Goal: Information Seeking & Learning: Learn about a topic

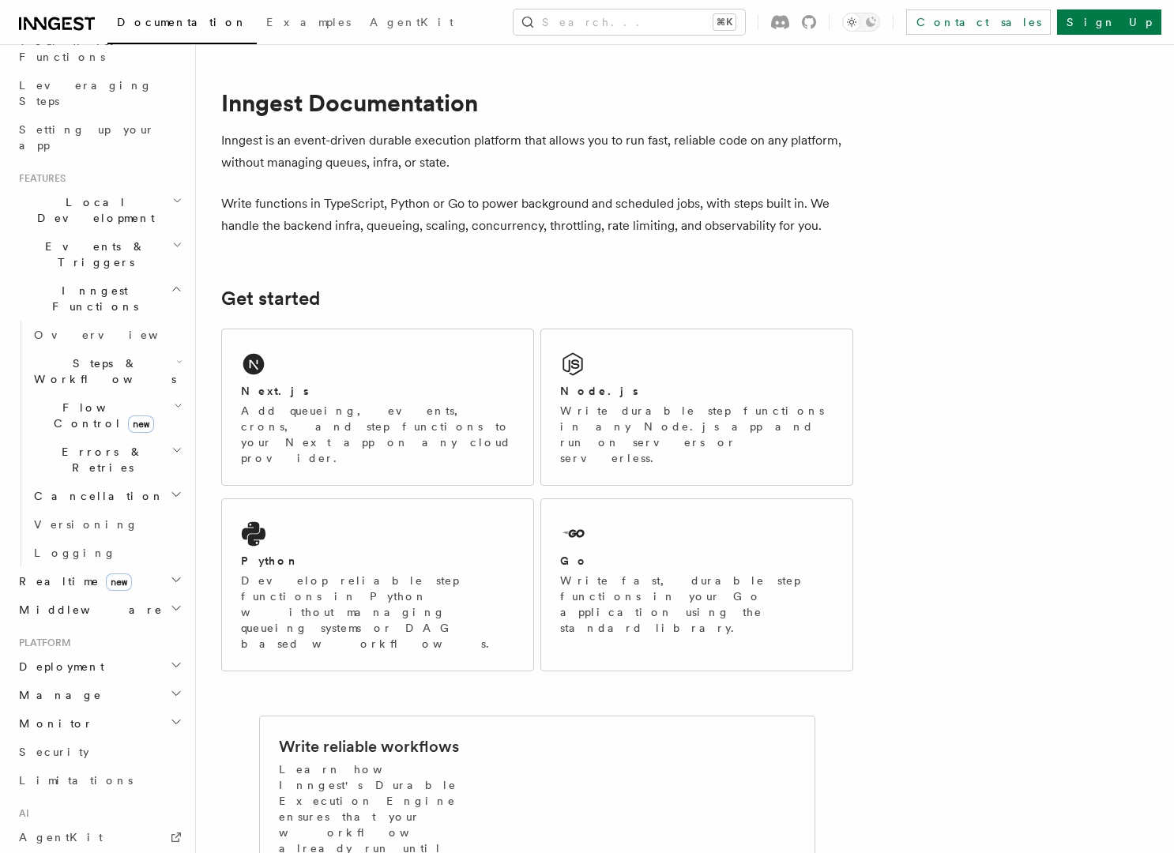
scroll to position [231, 0]
click at [112, 566] on h2 "Realtime new" at bounding box center [99, 580] width 173 height 28
click at [92, 594] on link "Overview" at bounding box center [107, 608] width 158 height 28
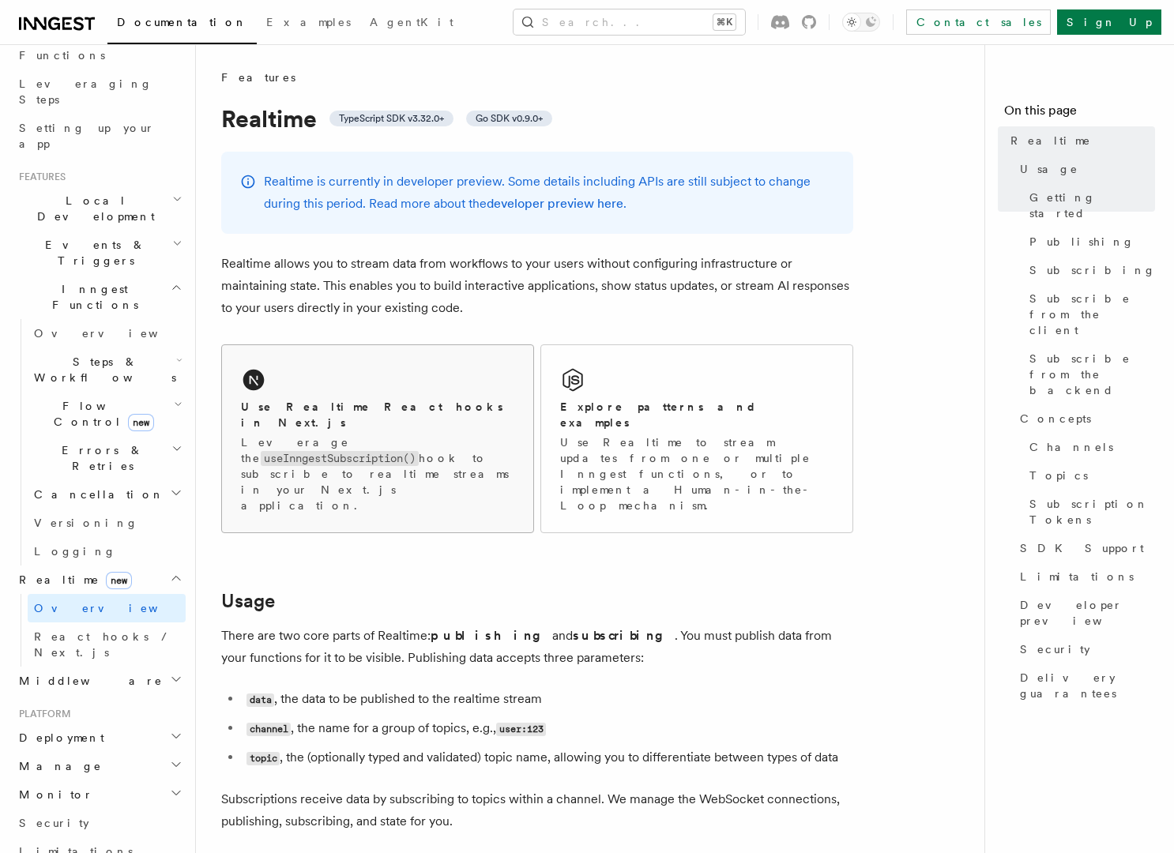
click at [476, 401] on div "Use Realtime React hooks in Next.js" at bounding box center [377, 415] width 273 height 32
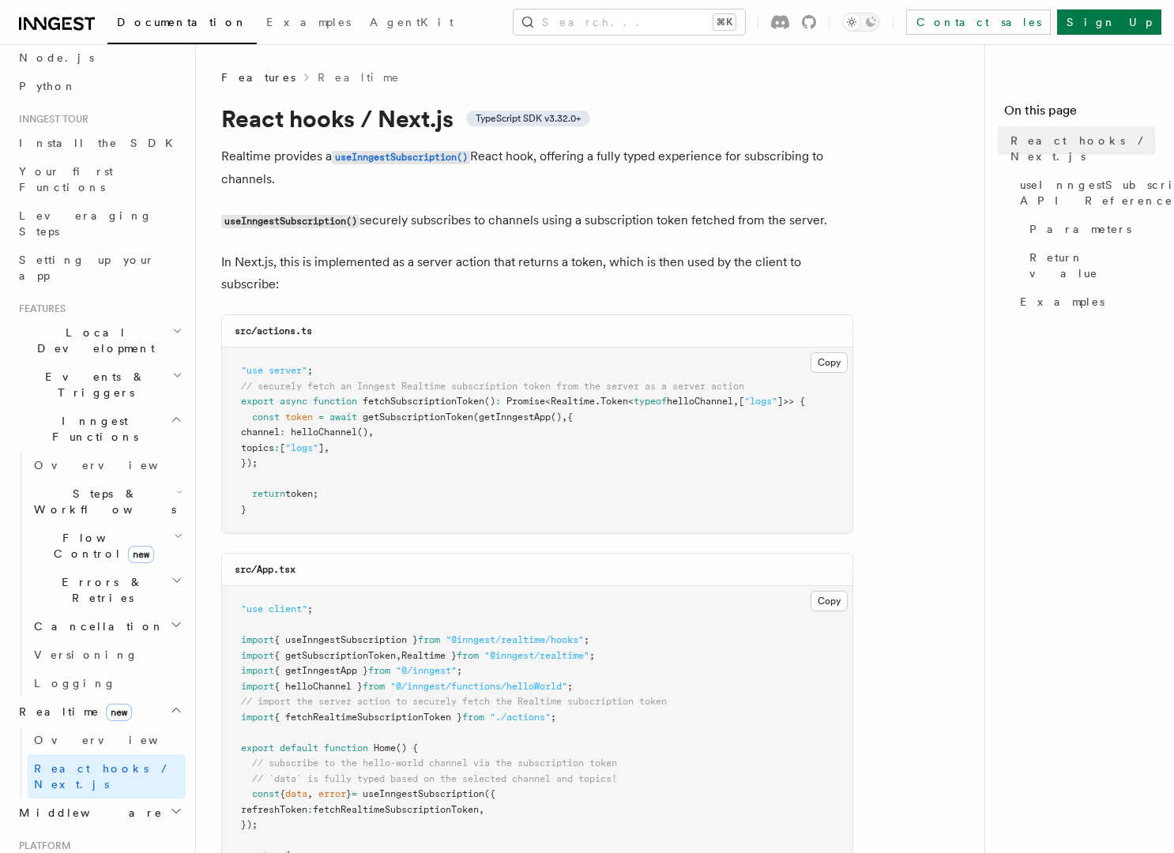
scroll to position [116, 0]
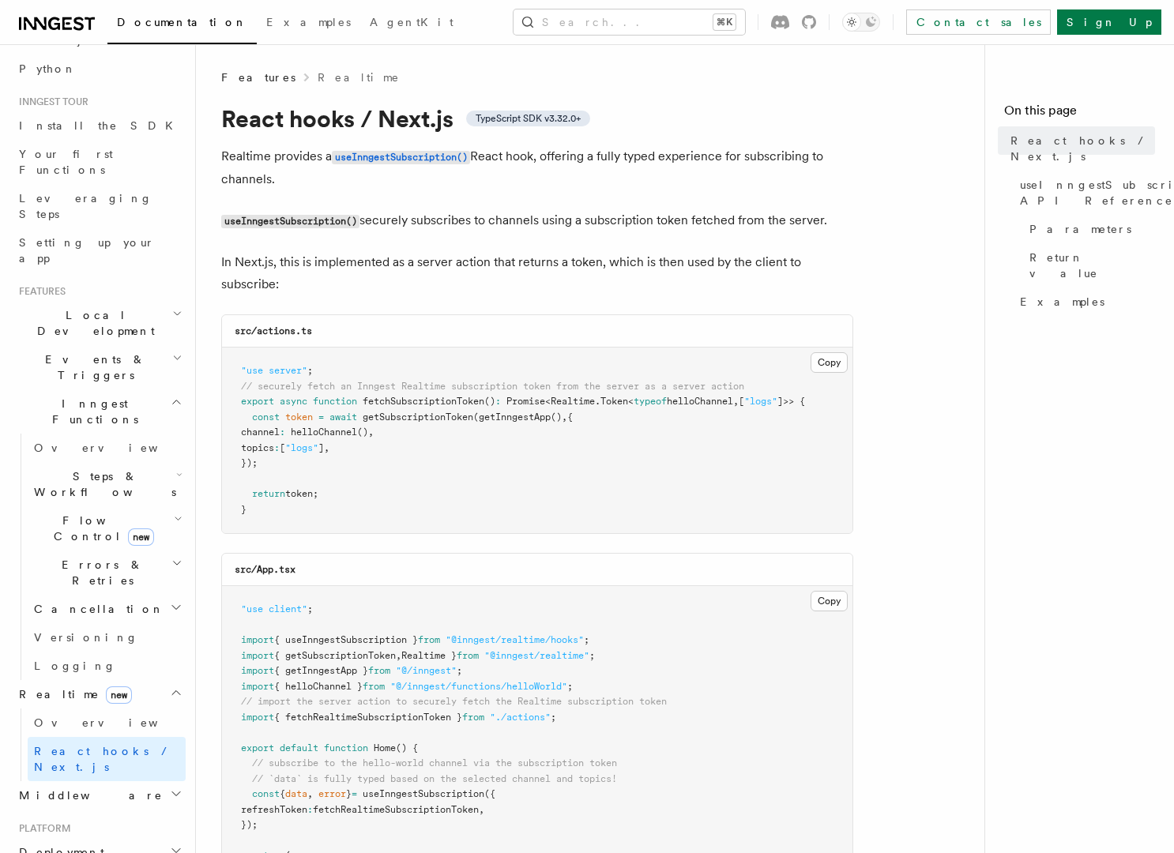
click at [129, 781] on h2 "Middleware" at bounding box center [99, 795] width 173 height 28
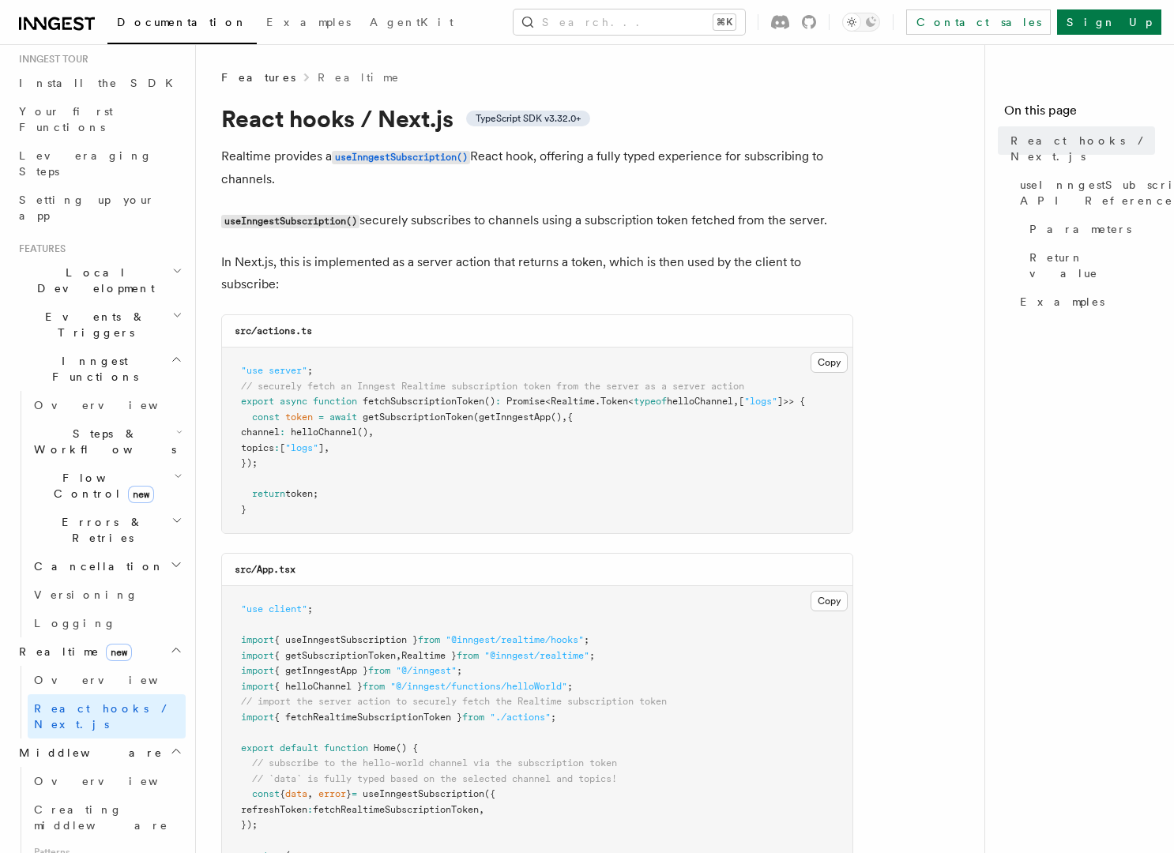
scroll to position [149, 0]
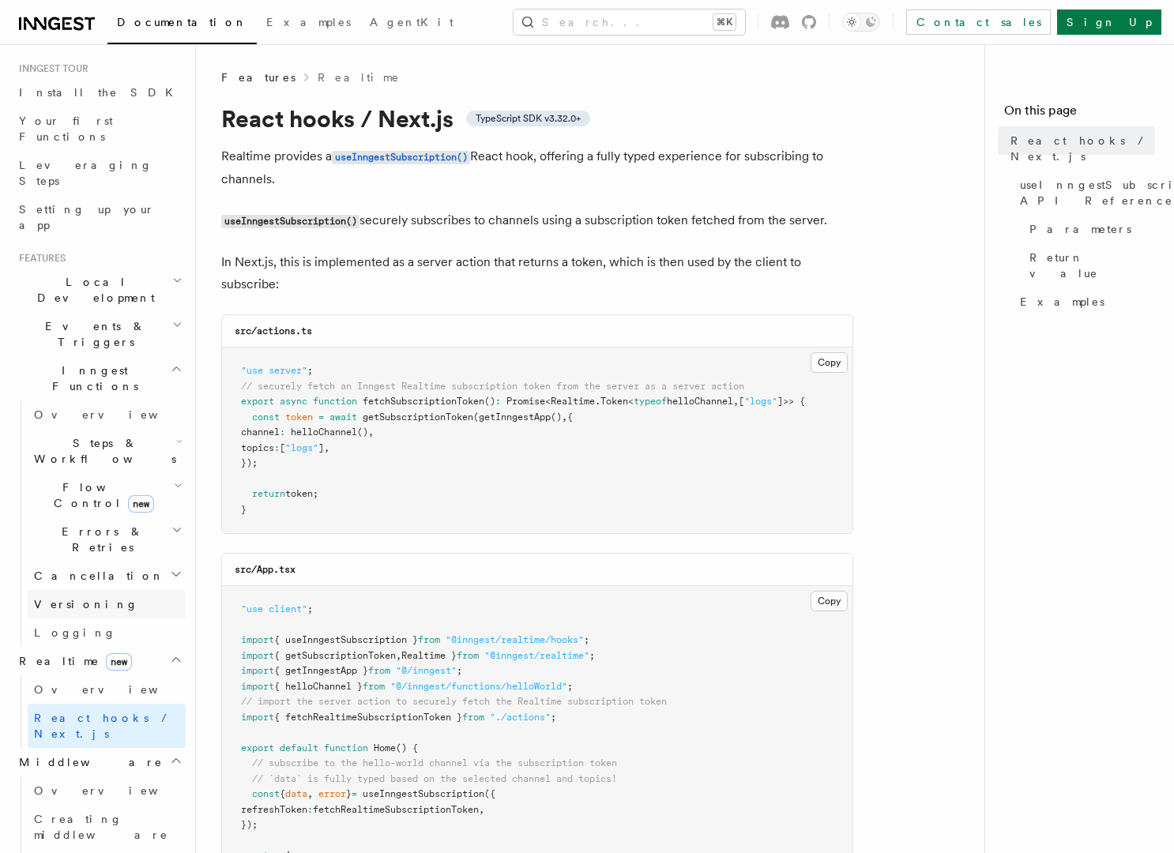
click at [101, 590] on link "Versioning" at bounding box center [107, 604] width 158 height 28
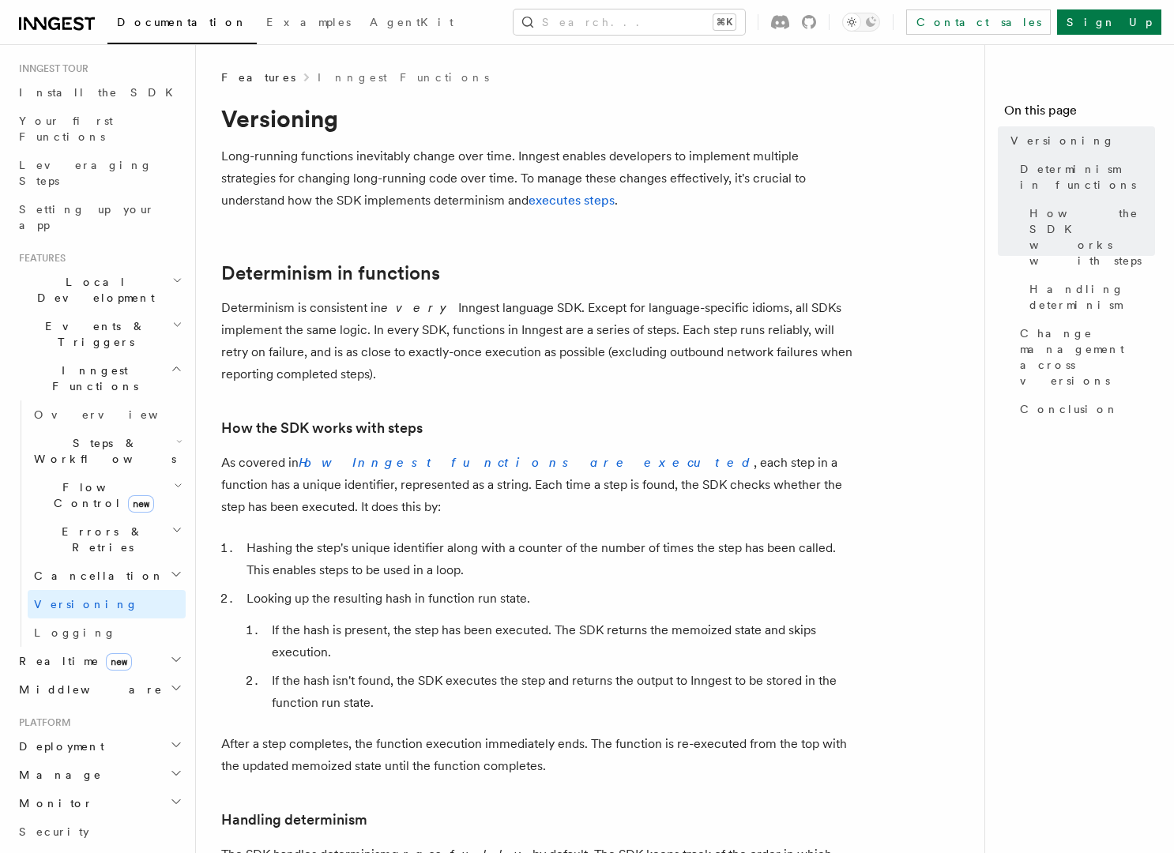
click at [141, 473] on h2 "Flow Control new" at bounding box center [107, 495] width 158 height 44
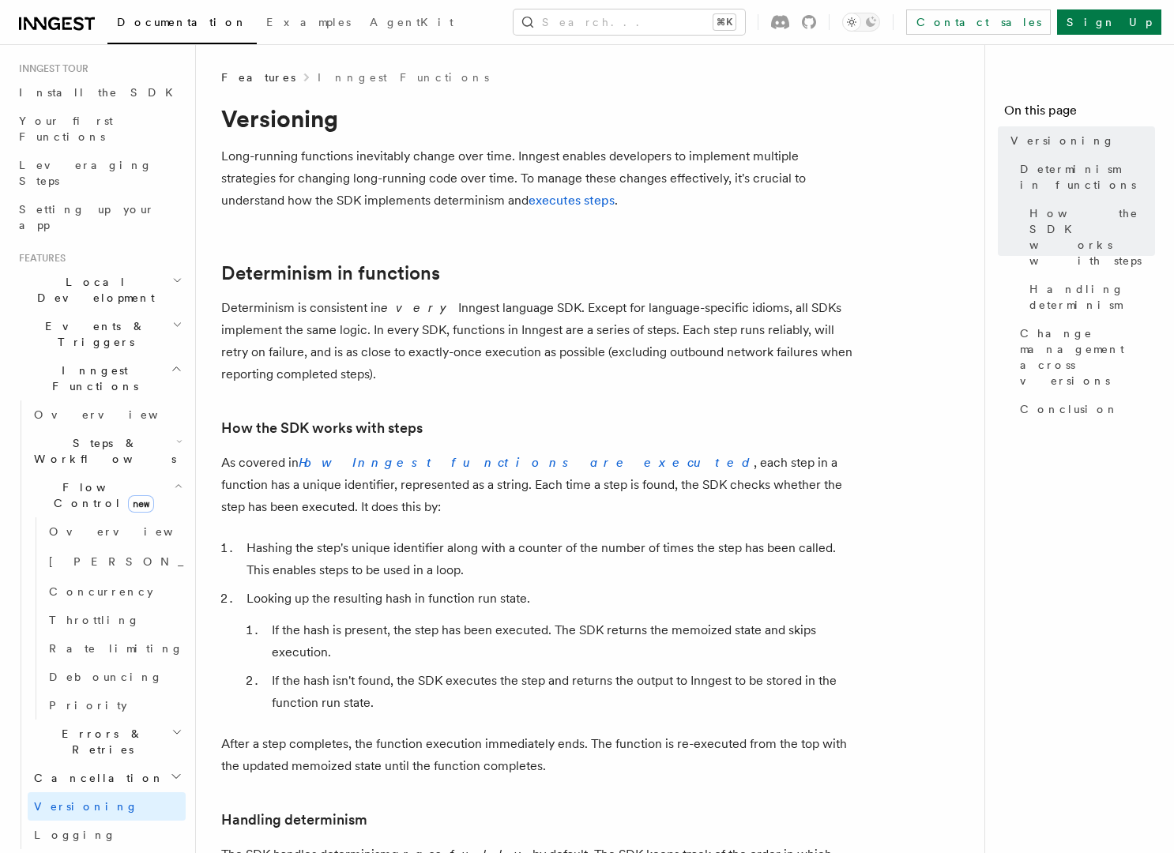
click at [142, 429] on h2 "Steps & Workflows" at bounding box center [107, 451] width 158 height 44
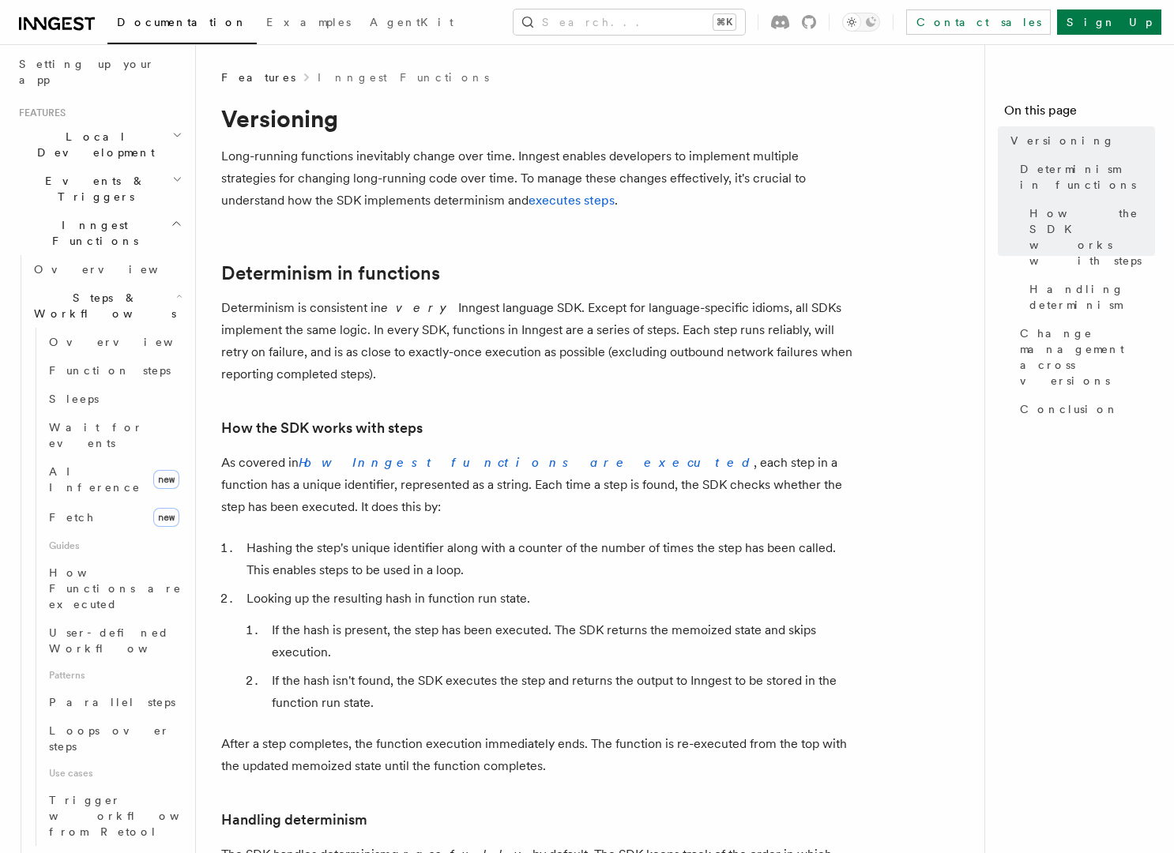
scroll to position [296, 0]
click at [102, 456] on link "AI Inference new" at bounding box center [114, 478] width 143 height 44
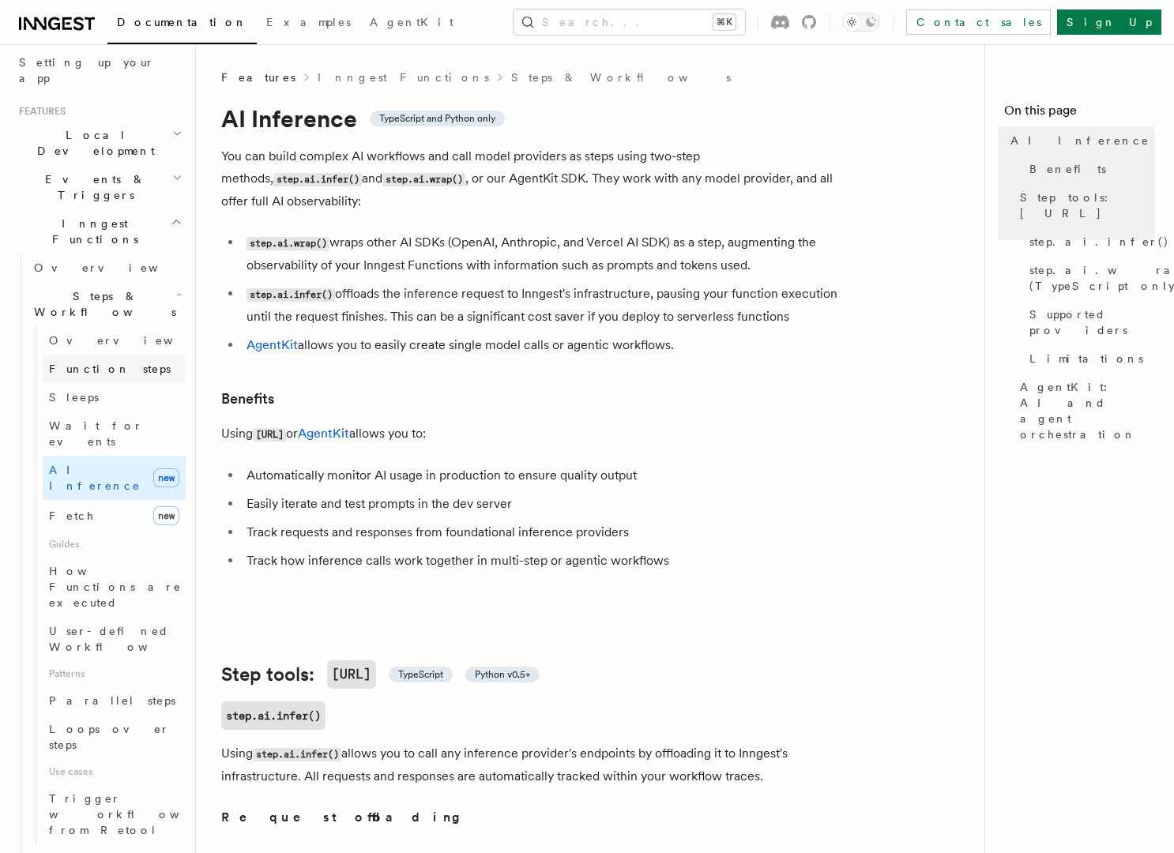
click at [113, 363] on span "Function steps" at bounding box center [110, 369] width 122 height 13
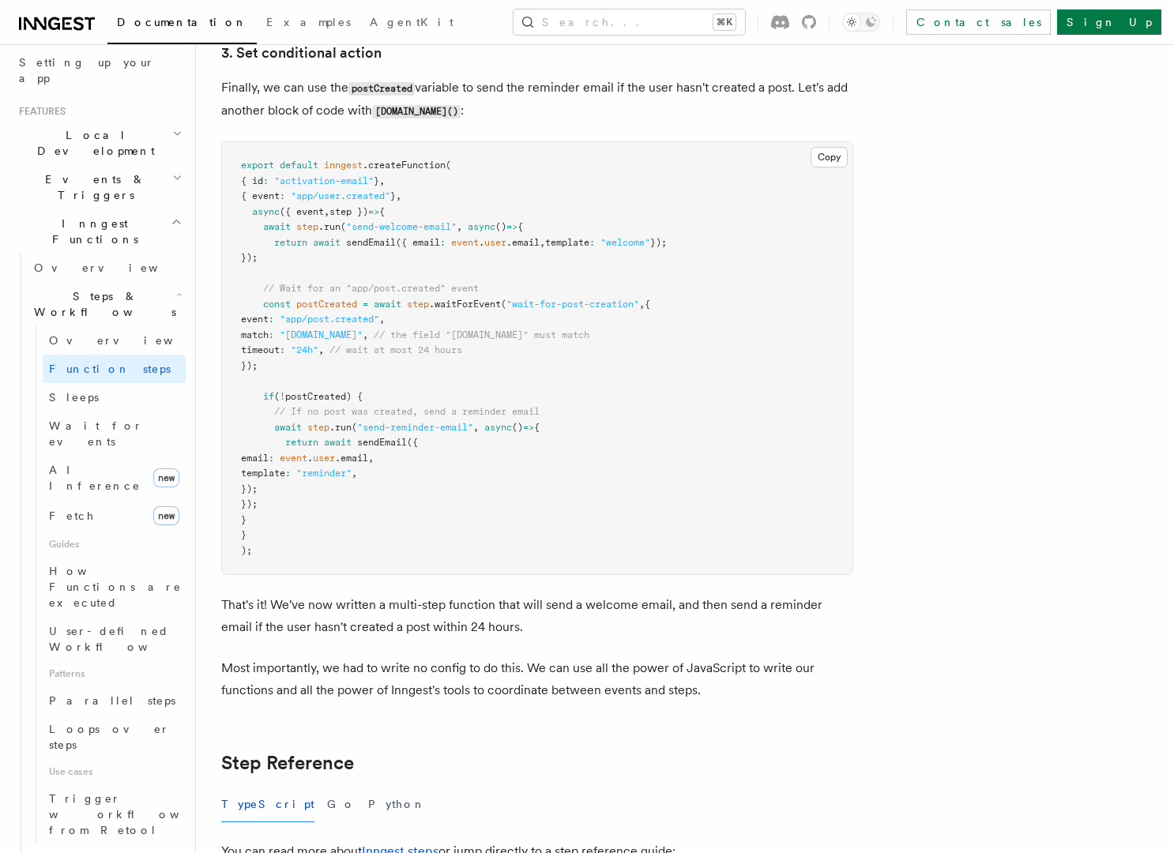
scroll to position [2276, 0]
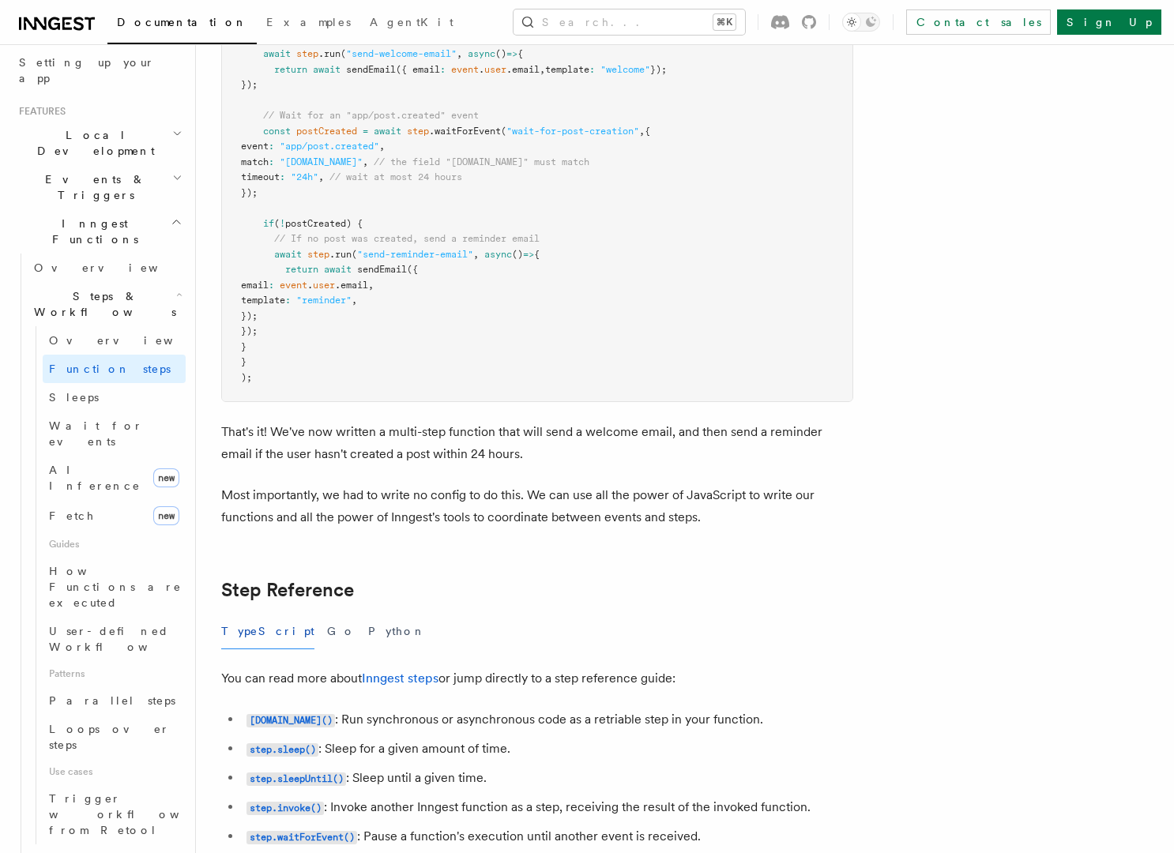
click at [128, 165] on h2 "Events & Triggers" at bounding box center [99, 187] width 173 height 44
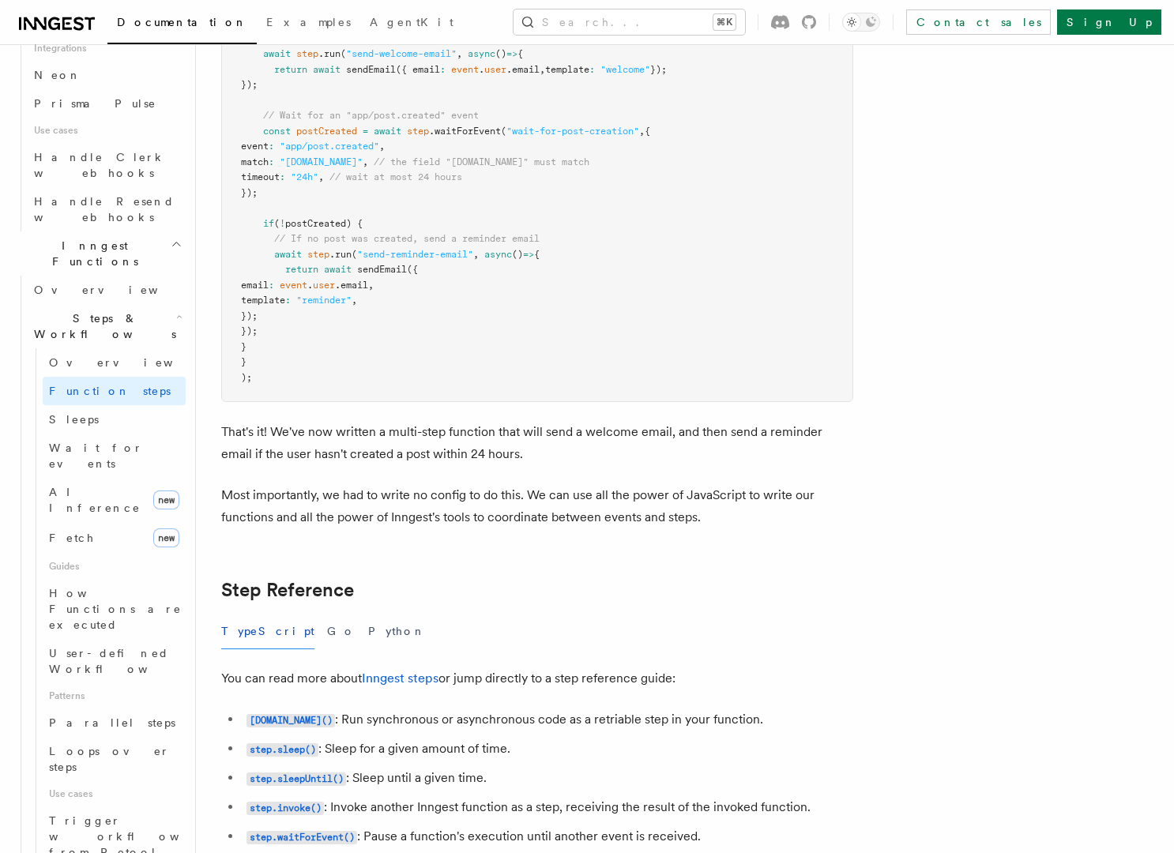
scroll to position [1054, 0]
click at [105, 517] on link "Fetch new" at bounding box center [114, 533] width 143 height 32
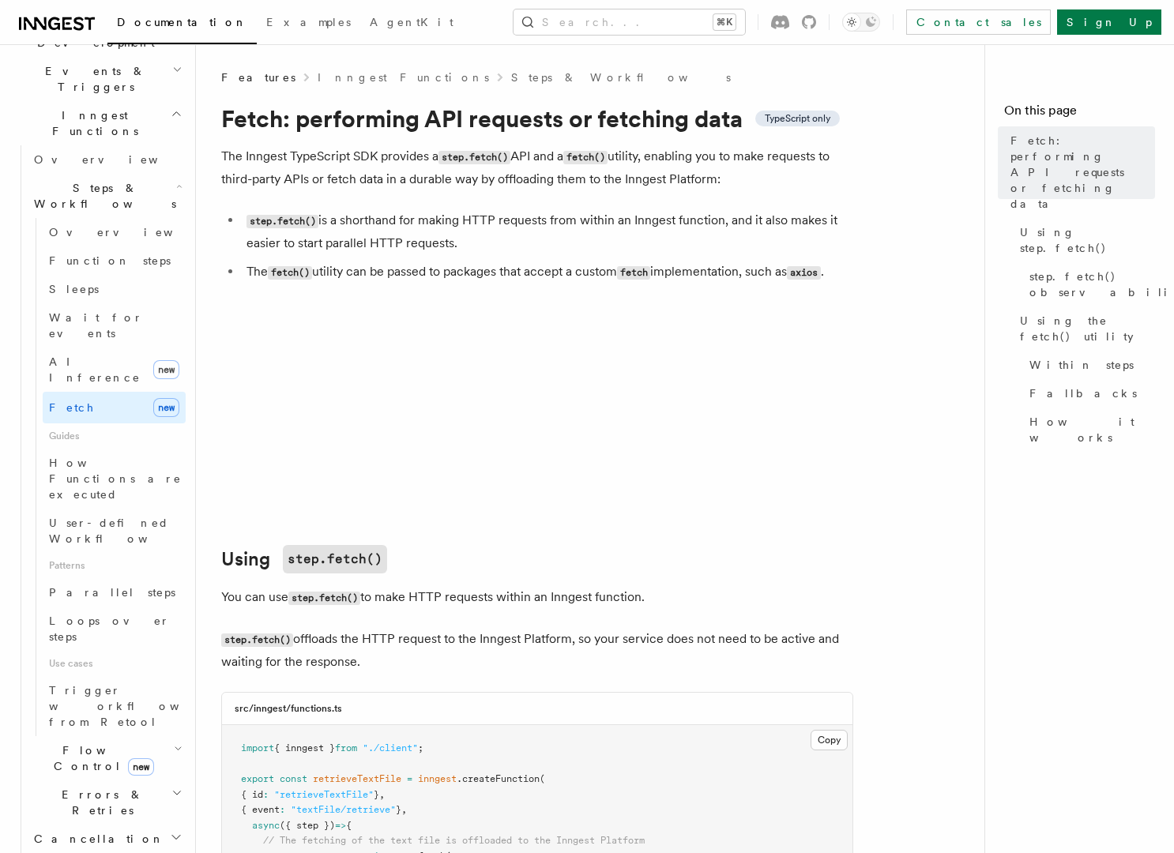
scroll to position [363, 0]
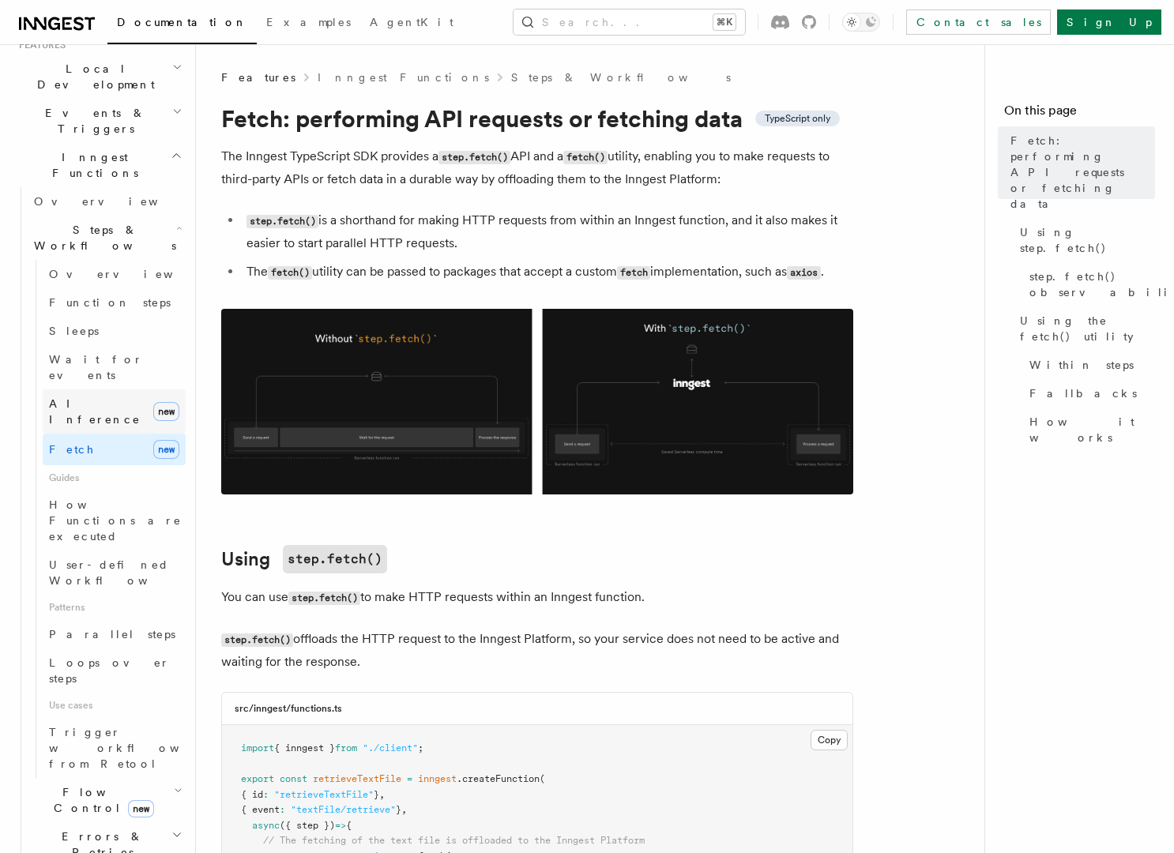
click at [122, 390] on link "AI Inference new" at bounding box center [114, 412] width 143 height 44
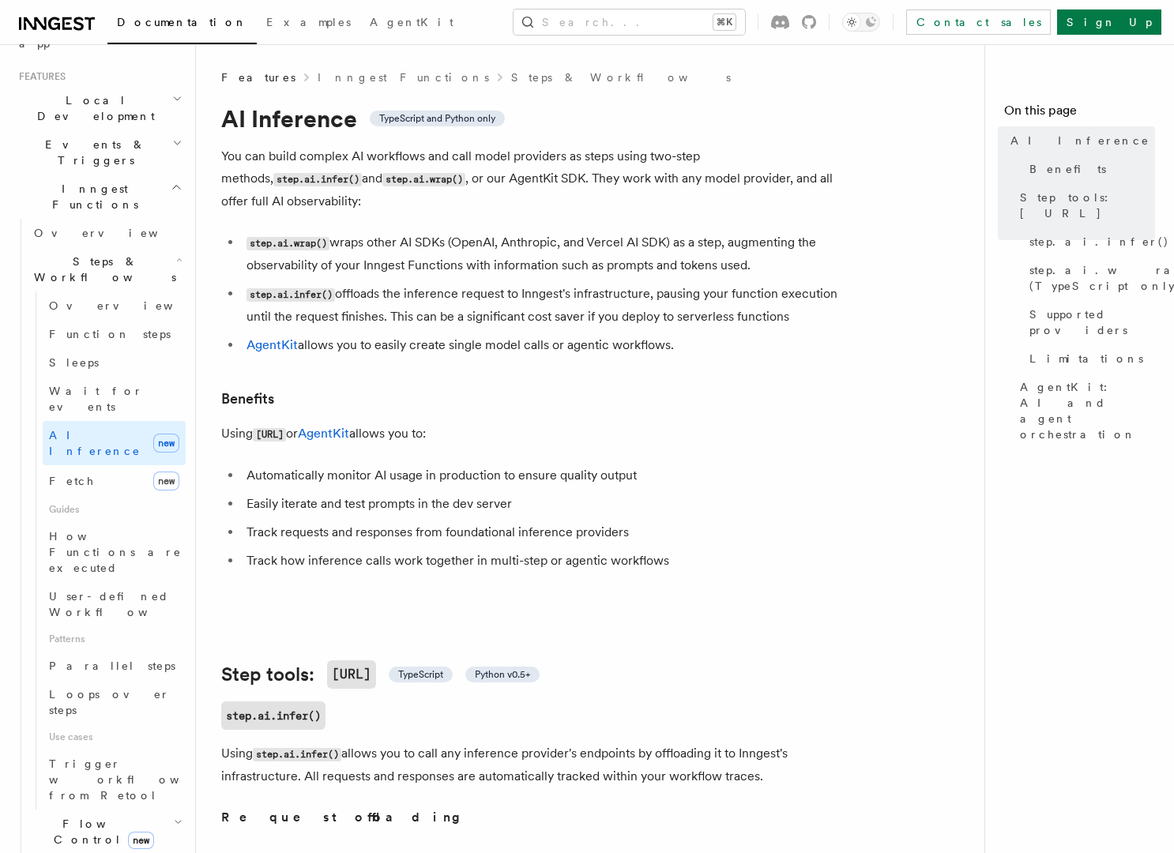
scroll to position [837, 0]
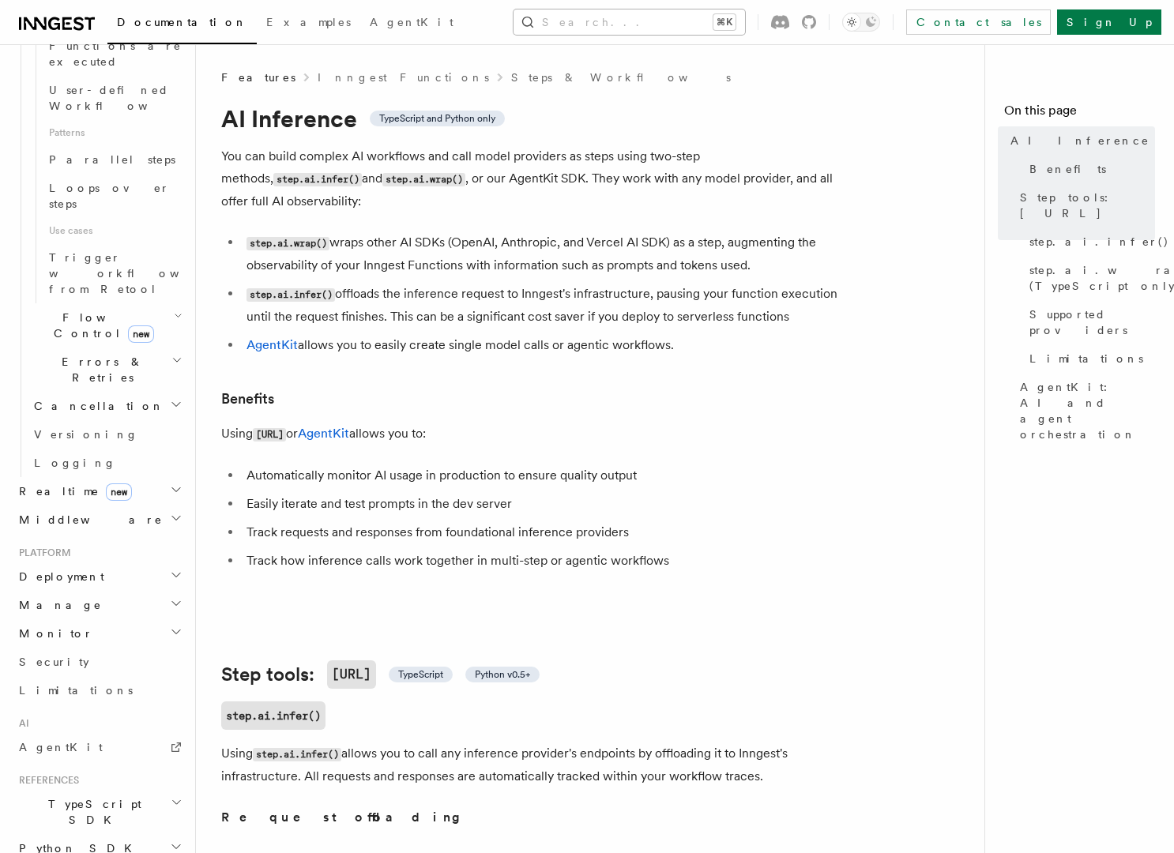
click at [680, 26] on button "Search... ⌘K" at bounding box center [629, 21] width 231 height 25
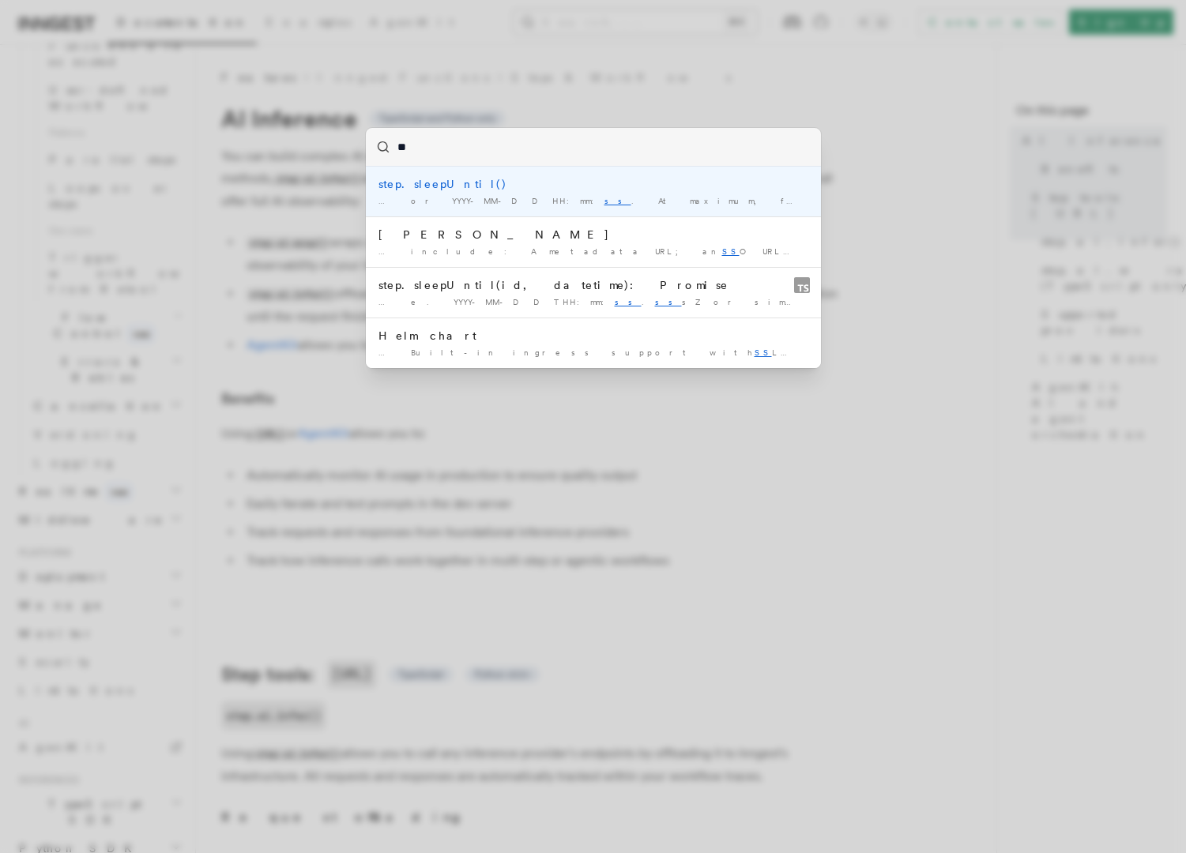
type input "***"
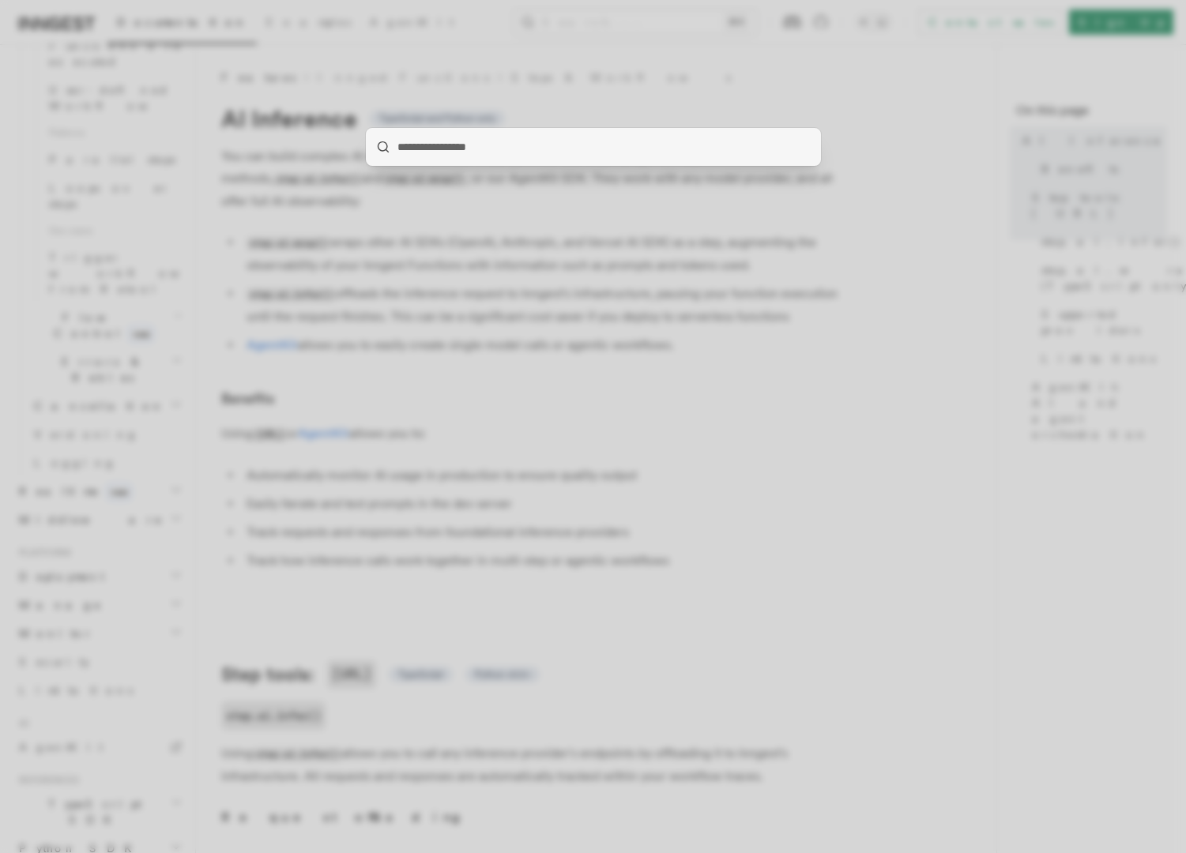
click at [401, 344] on div at bounding box center [593, 426] width 1186 height 853
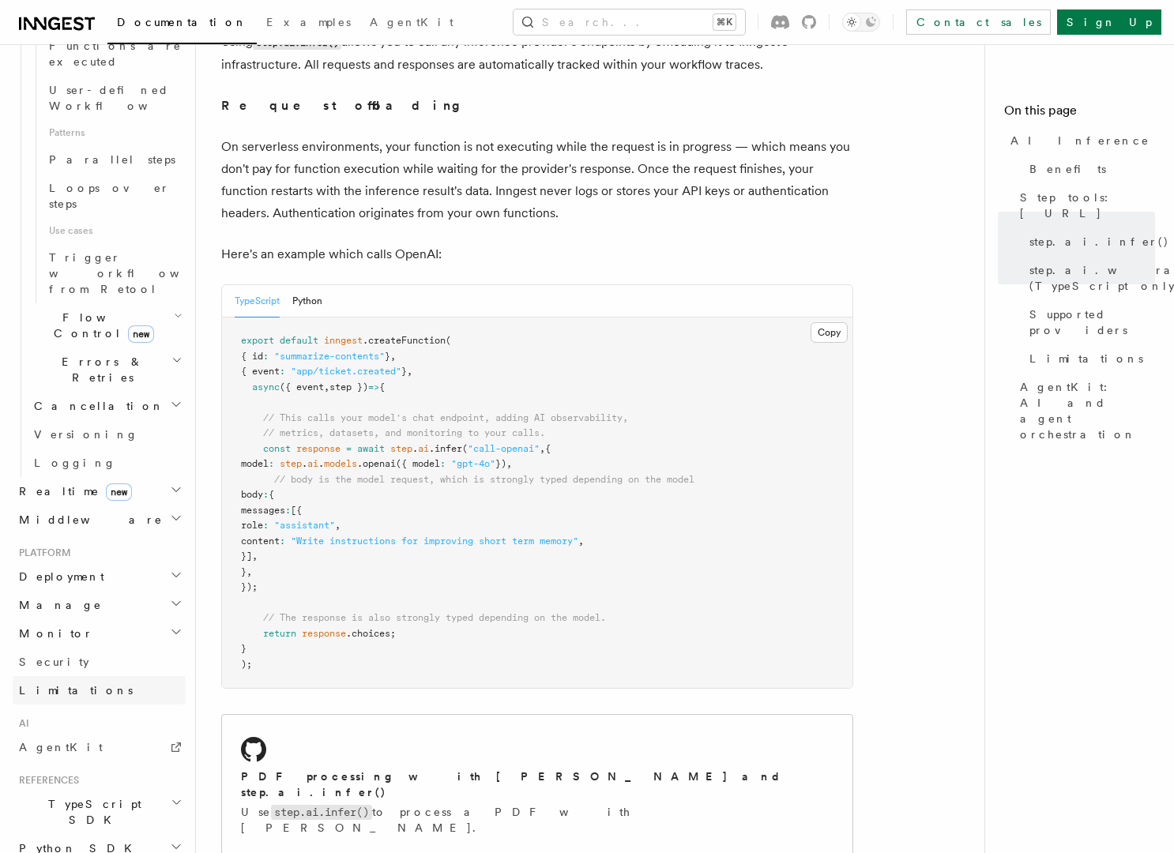
scroll to position [736, 0]
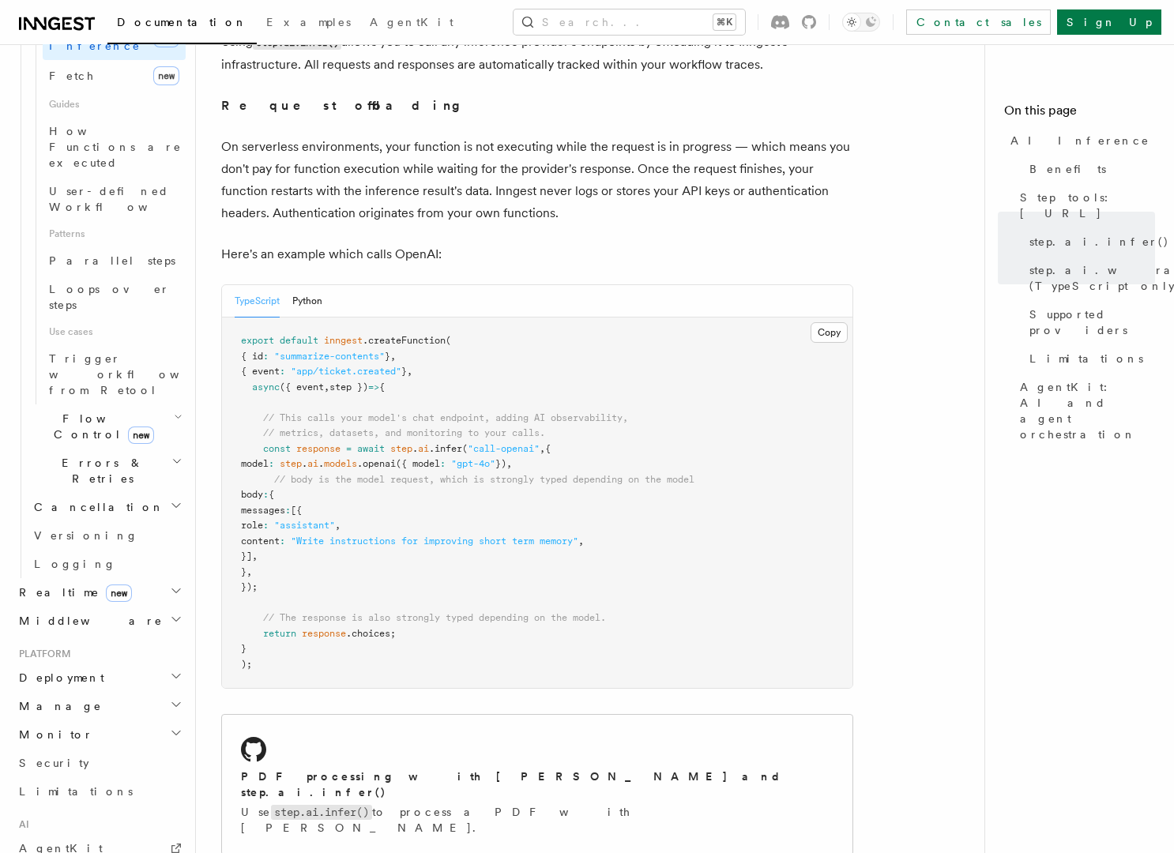
click at [109, 721] on h2 "Monitor" at bounding box center [99, 735] width 173 height 28
click at [107, 664] on h2 "Deployment" at bounding box center [99, 678] width 173 height 28
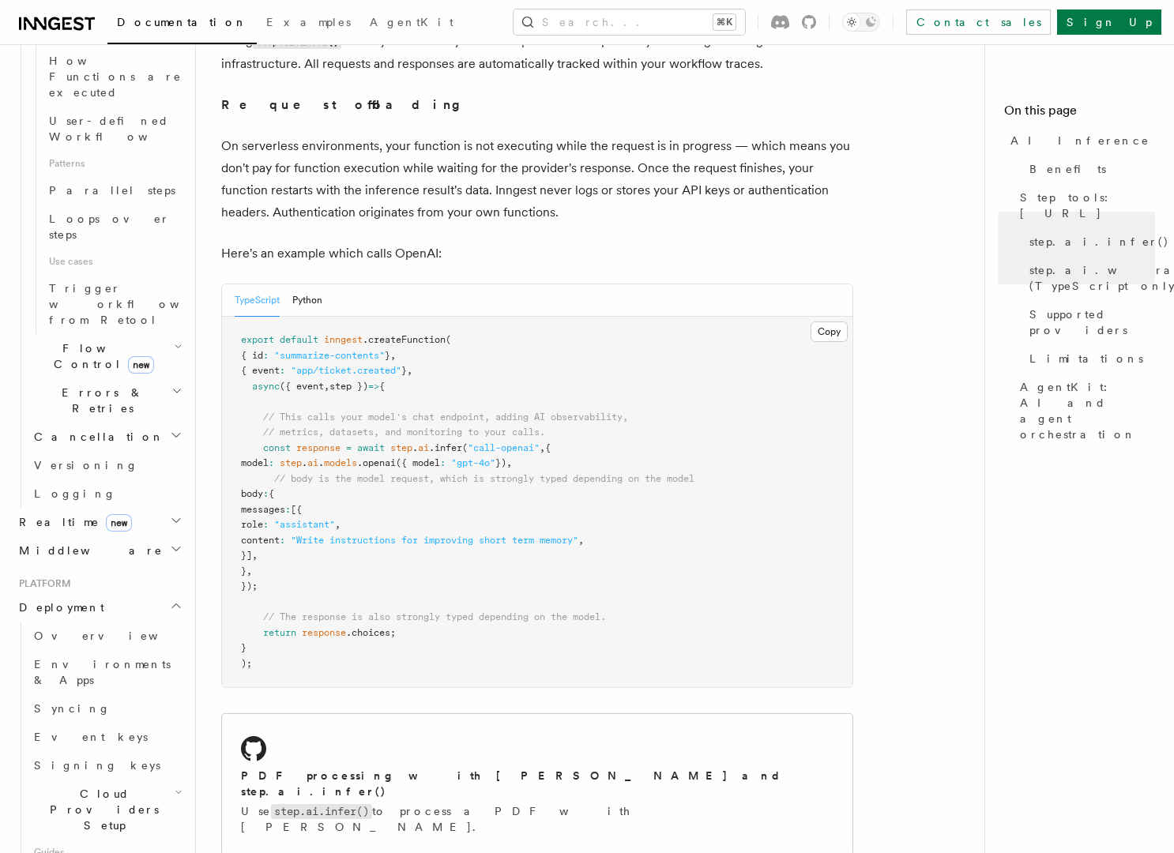
scroll to position [811, 0]
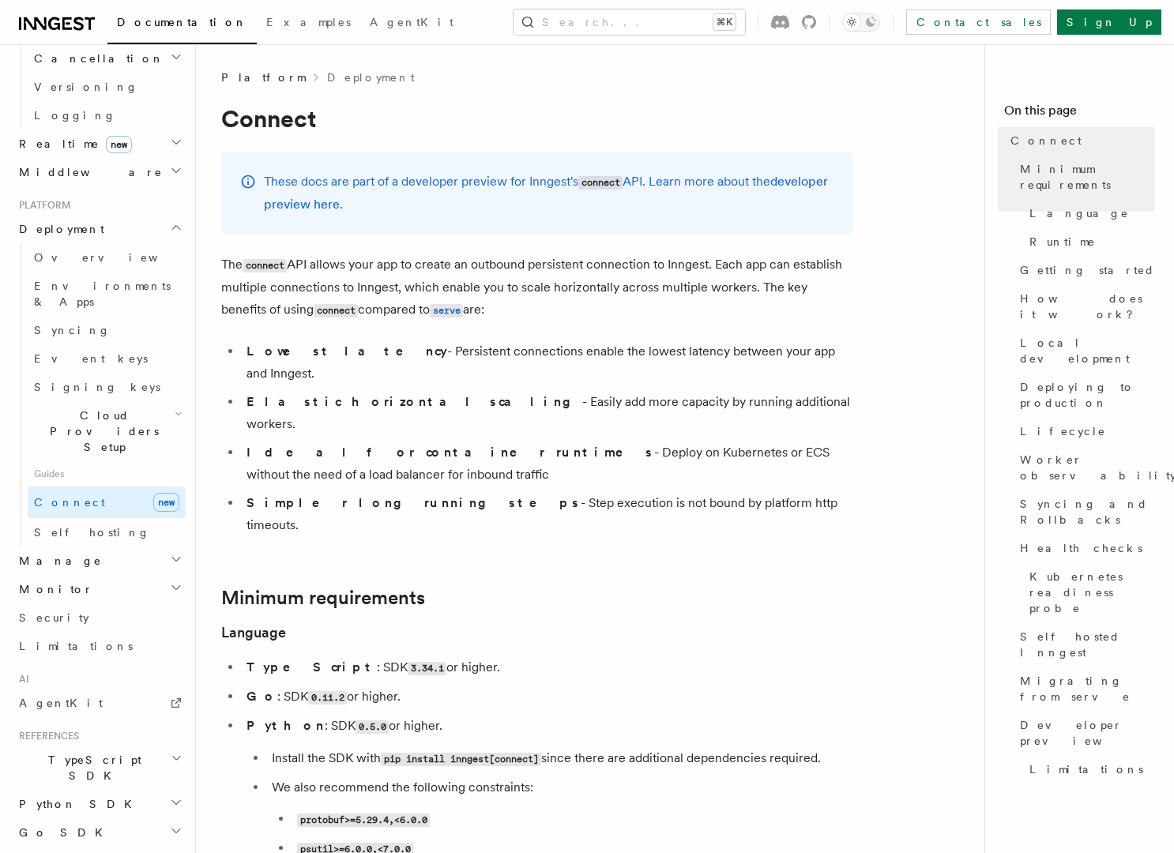
click at [570, 350] on li "Lowest latency - Persistent connections enable the lowest latency between your …" at bounding box center [548, 363] width 612 height 44
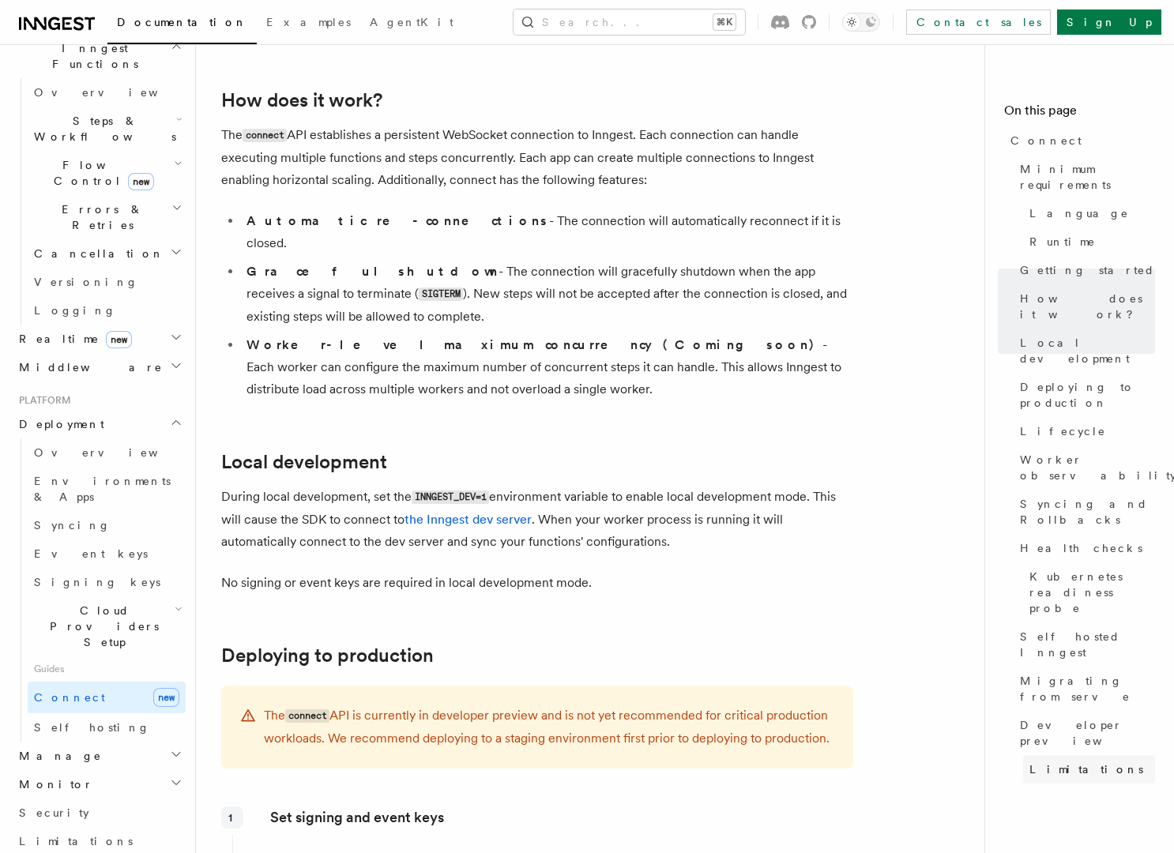
scroll to position [473, 0]
click at [74, 720] on span "Self hosting" at bounding box center [92, 726] width 116 height 13
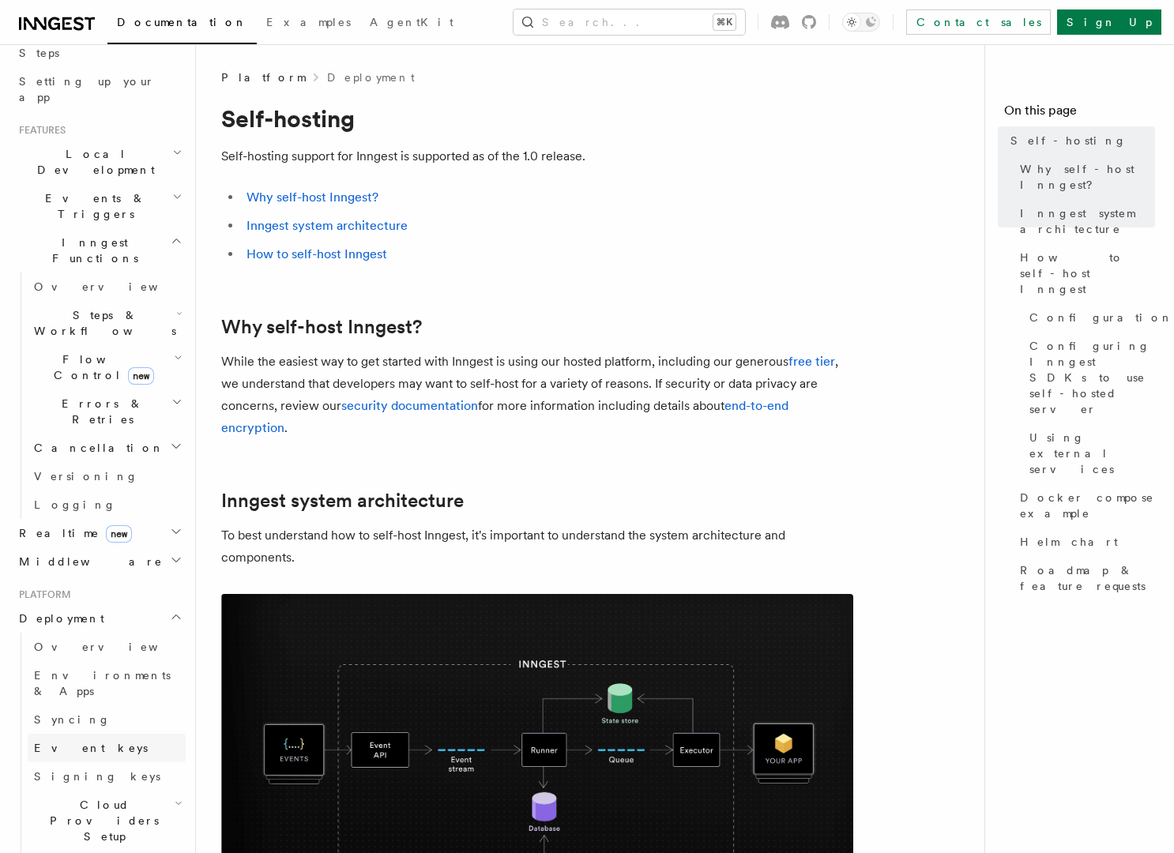
scroll to position [275, 0]
click at [111, 521] on h2 "Realtime new" at bounding box center [99, 535] width 173 height 28
click at [98, 550] on link "Overview" at bounding box center [107, 564] width 158 height 28
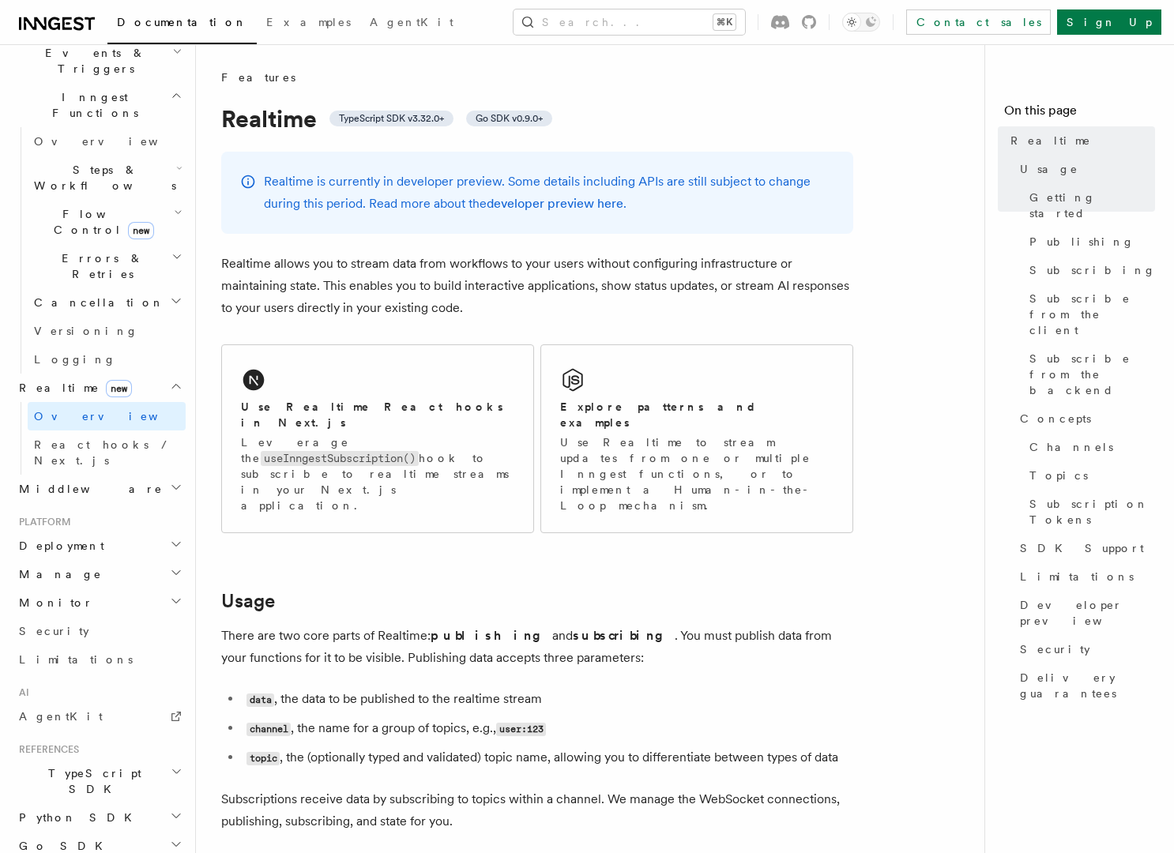
scroll to position [424, 0]
click at [130, 587] on h2 "Monitor" at bounding box center [99, 601] width 173 height 28
click at [121, 623] on span "Observability & metrics" at bounding box center [115, 637] width 163 height 28
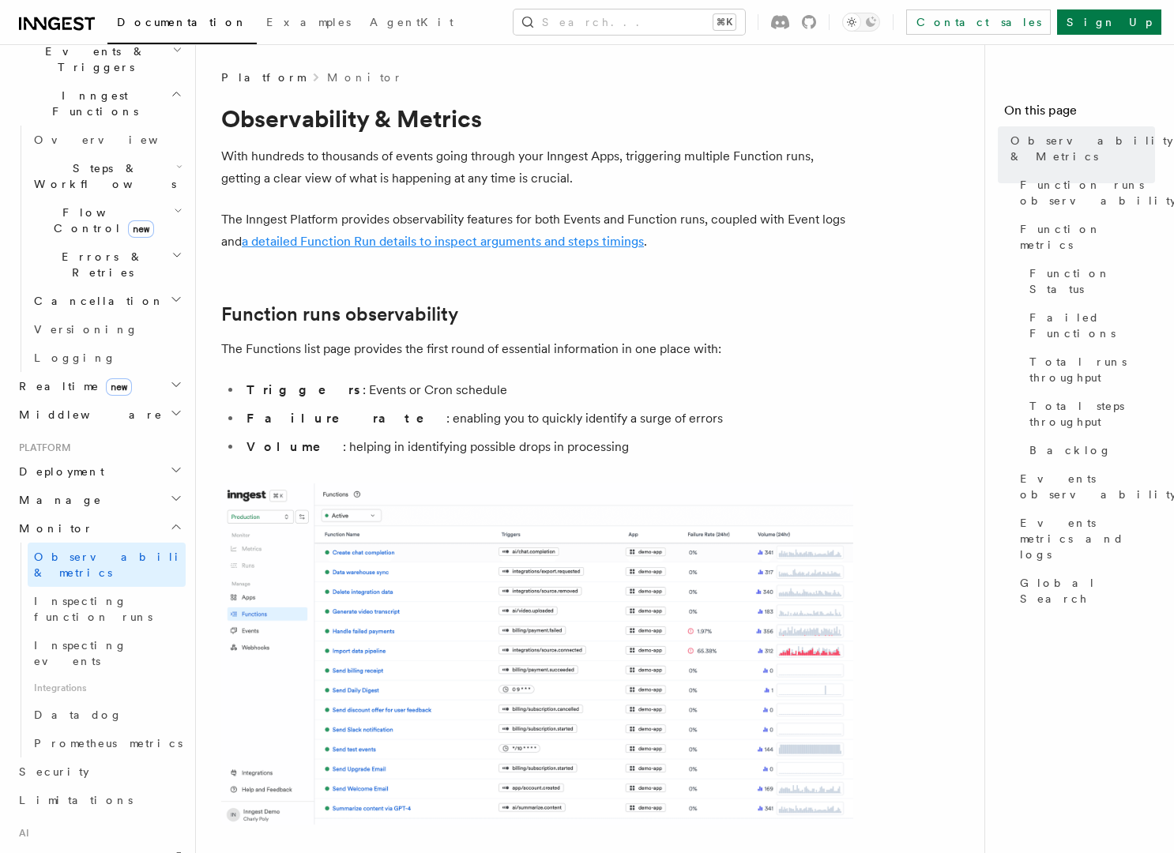
click at [533, 243] on link "a detailed Function Run details to inspect arguments and steps timings" at bounding box center [443, 241] width 402 height 15
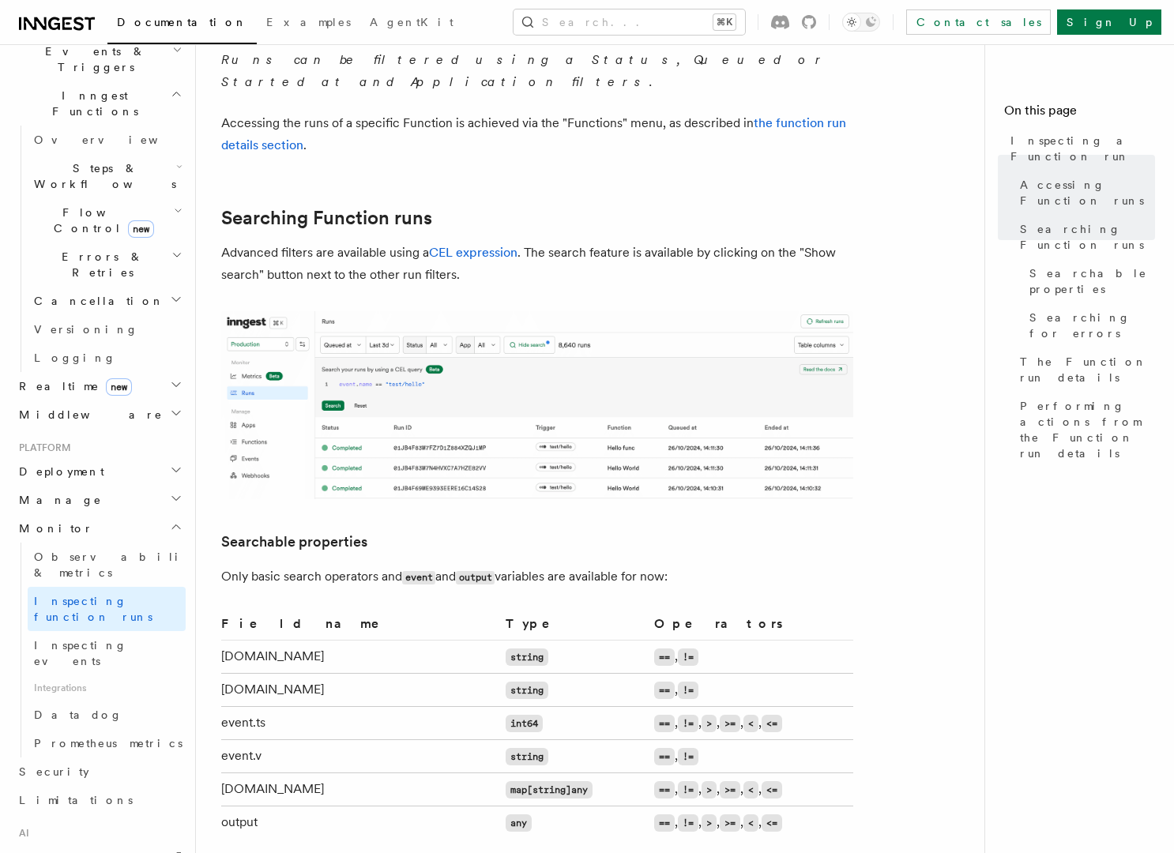
scroll to position [680, 0]
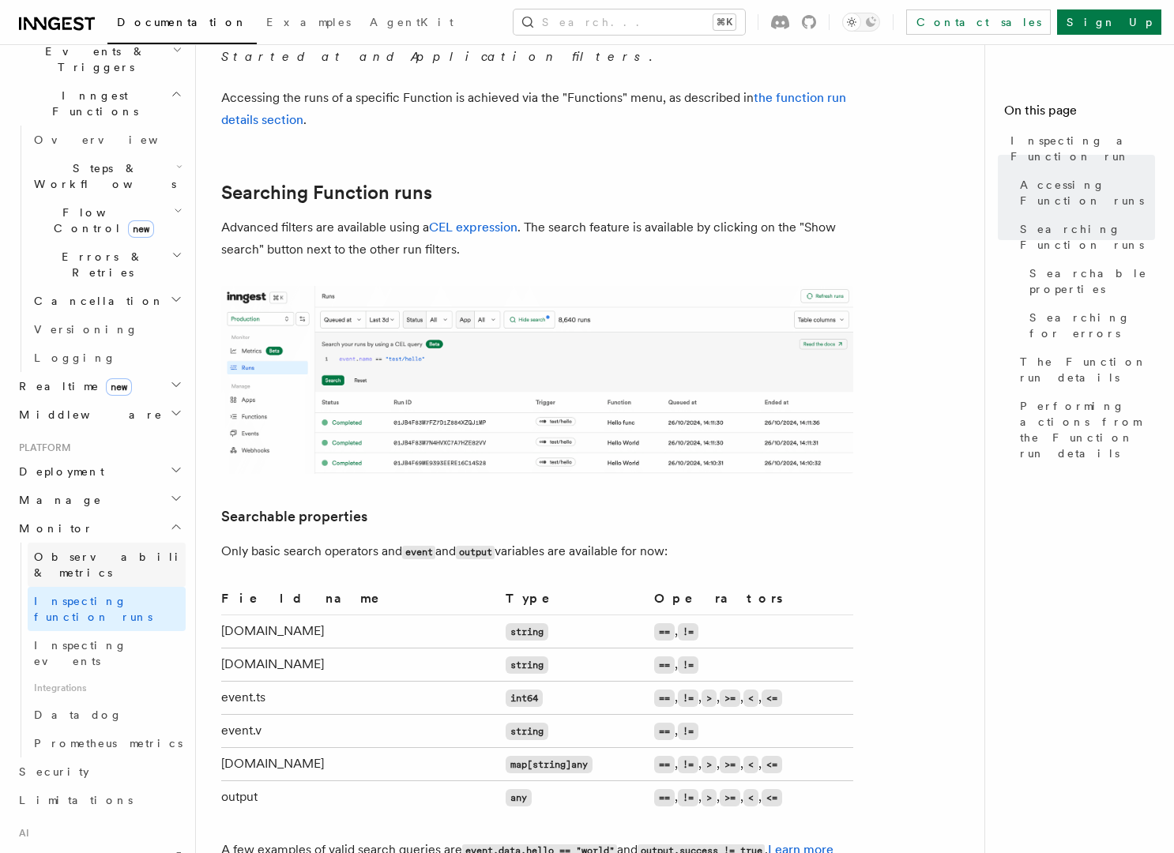
click at [111, 551] on span "Observability & metrics" at bounding box center [115, 565] width 163 height 28
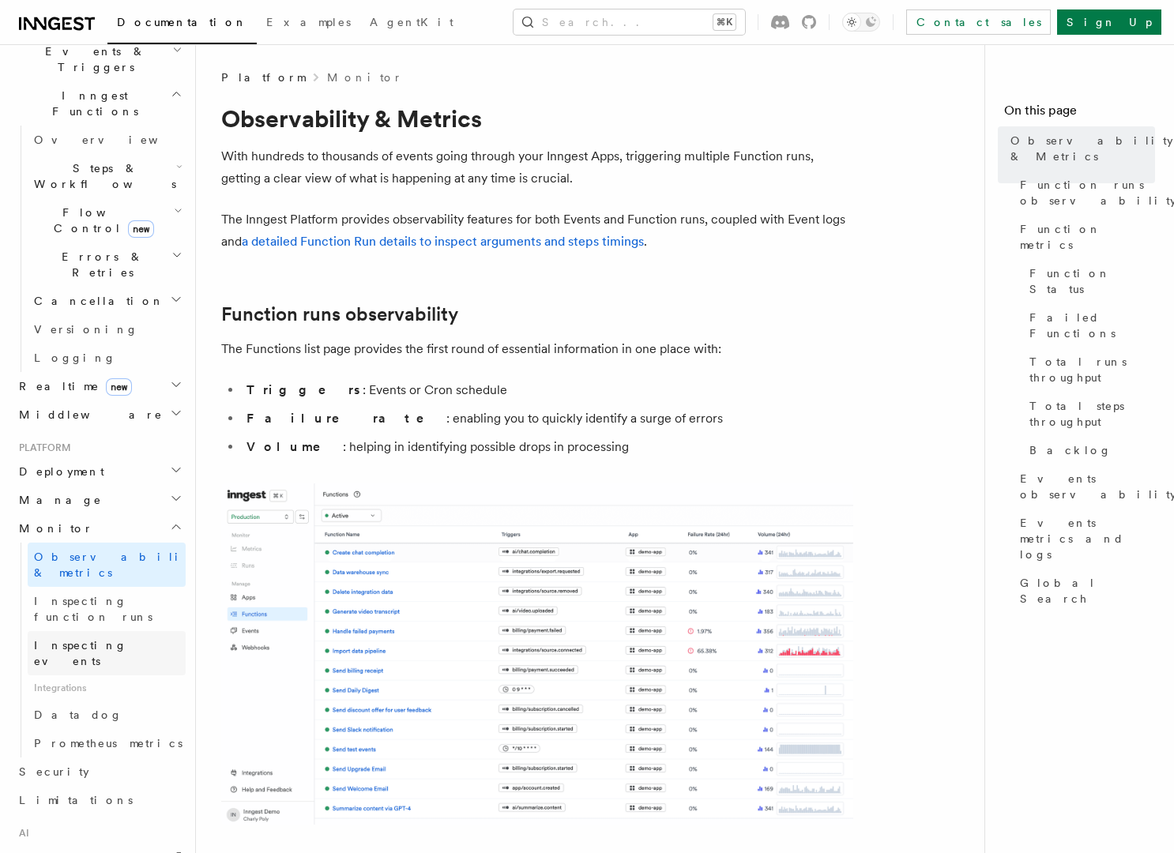
click at [111, 639] on span "Inspecting events" at bounding box center [80, 653] width 93 height 28
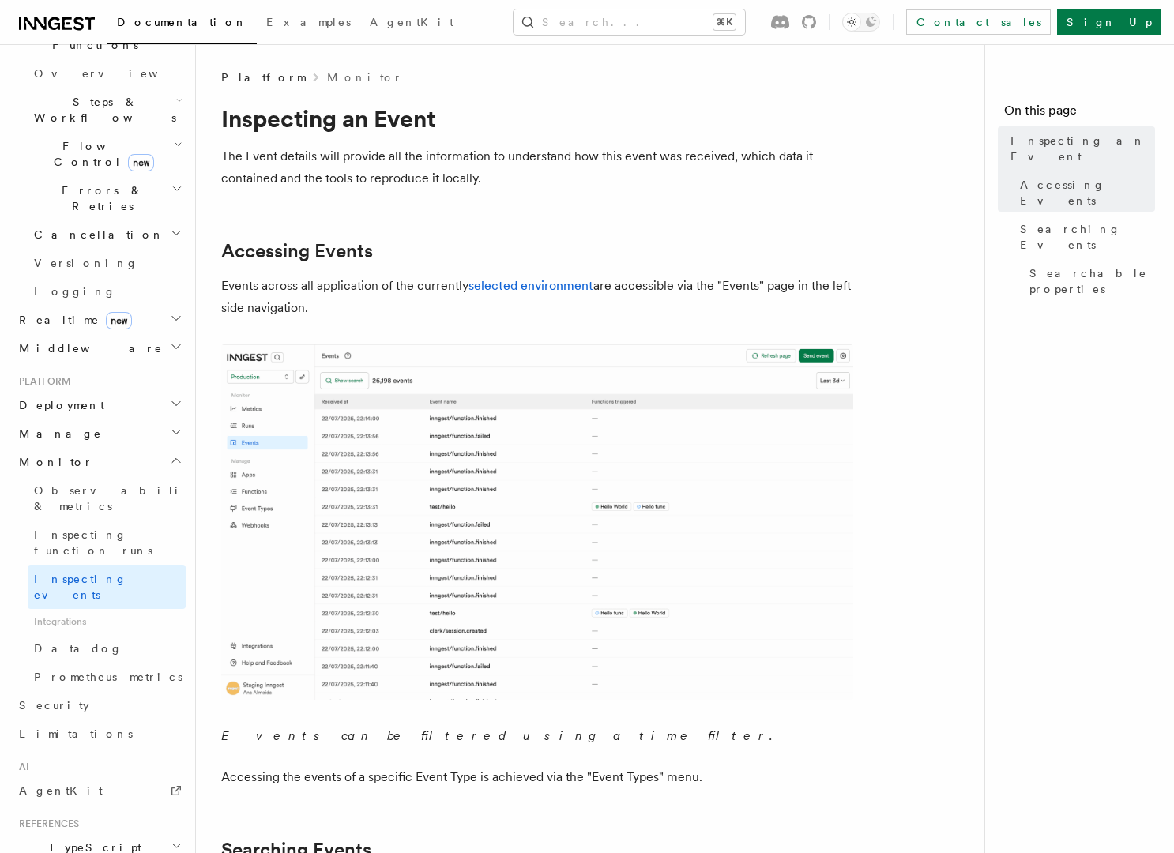
scroll to position [491, 0]
click at [55, 727] on span "Limitations" at bounding box center [76, 733] width 114 height 13
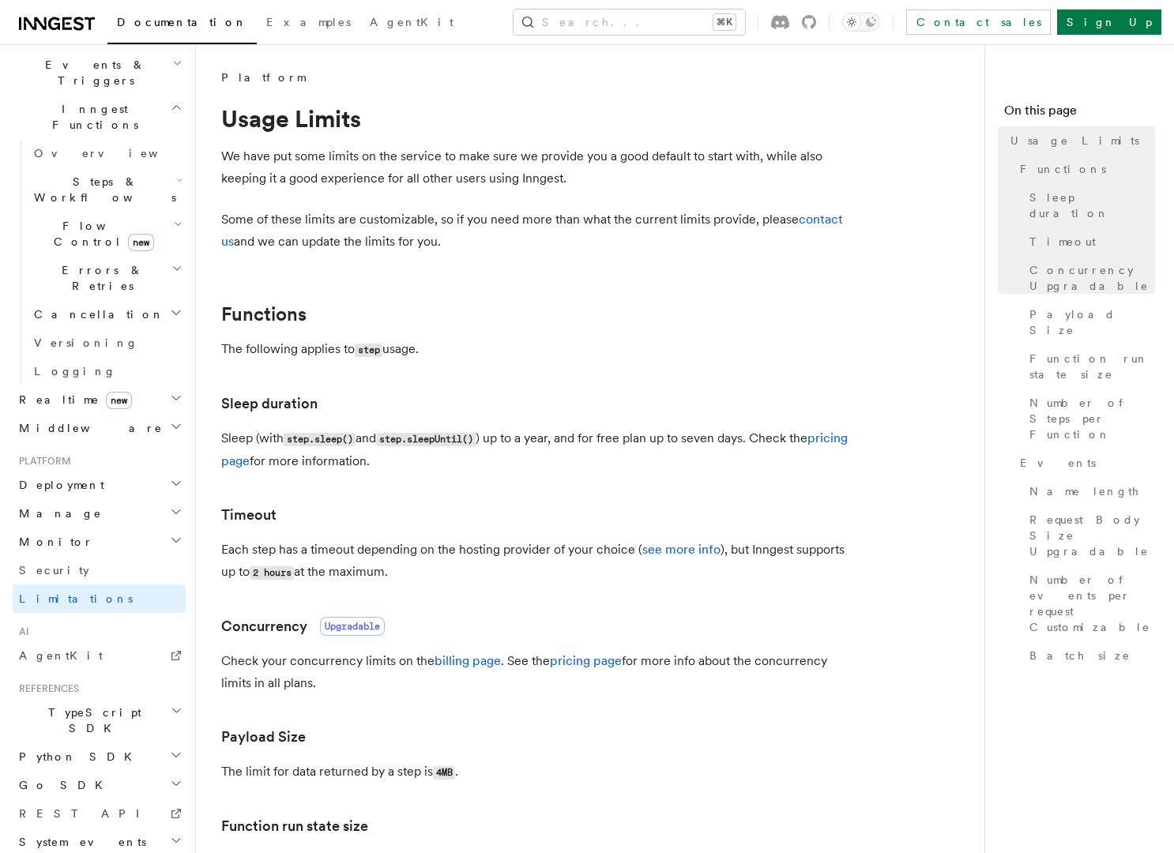
click at [52, 683] on span "References" at bounding box center [46, 689] width 66 height 13
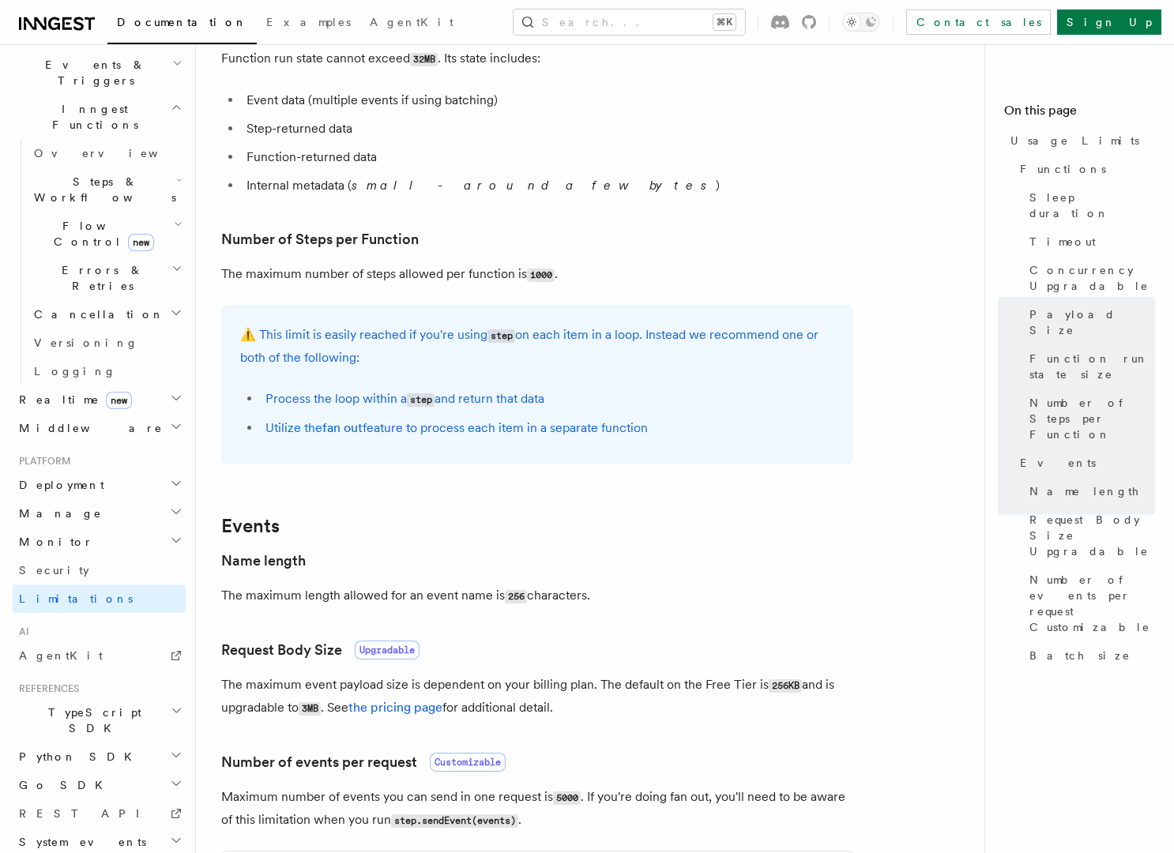
scroll to position [804, 0]
click at [136, 698] on h2 "TypeScript SDK" at bounding box center [99, 720] width 173 height 44
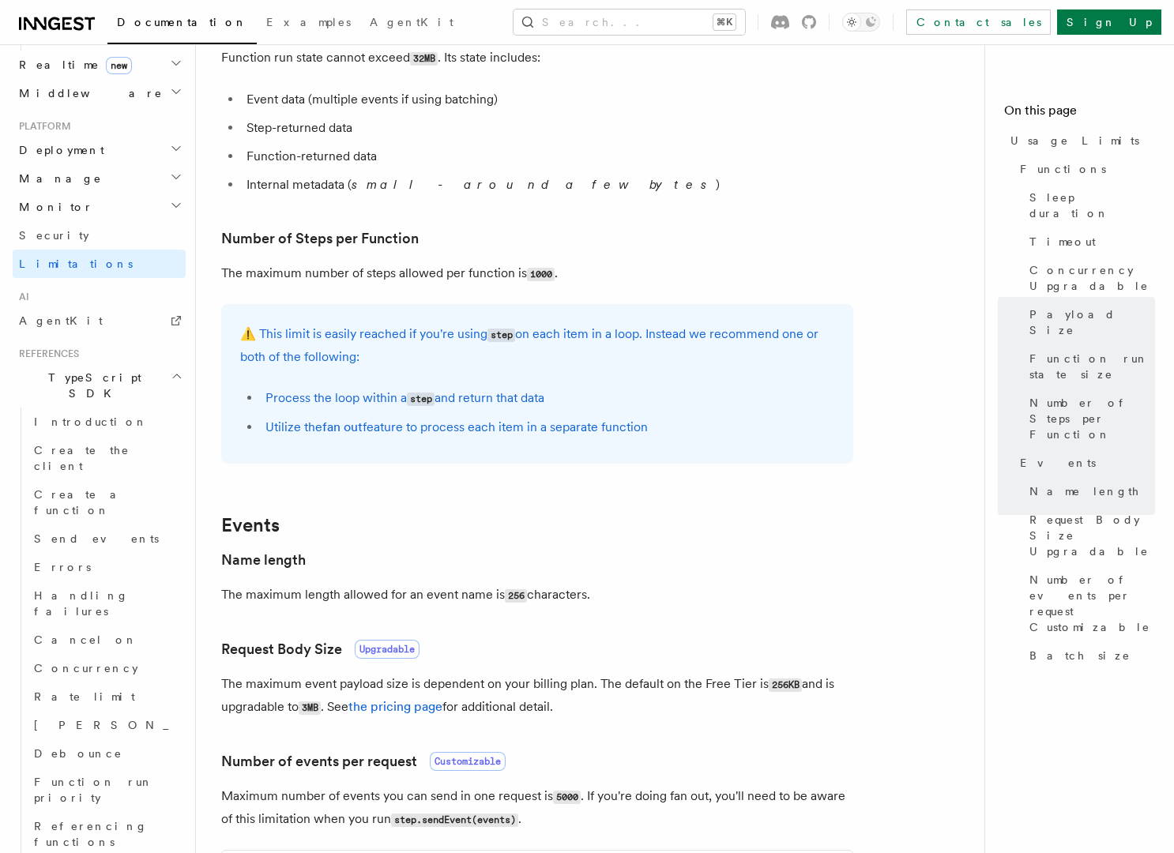
scroll to position [812, 0]
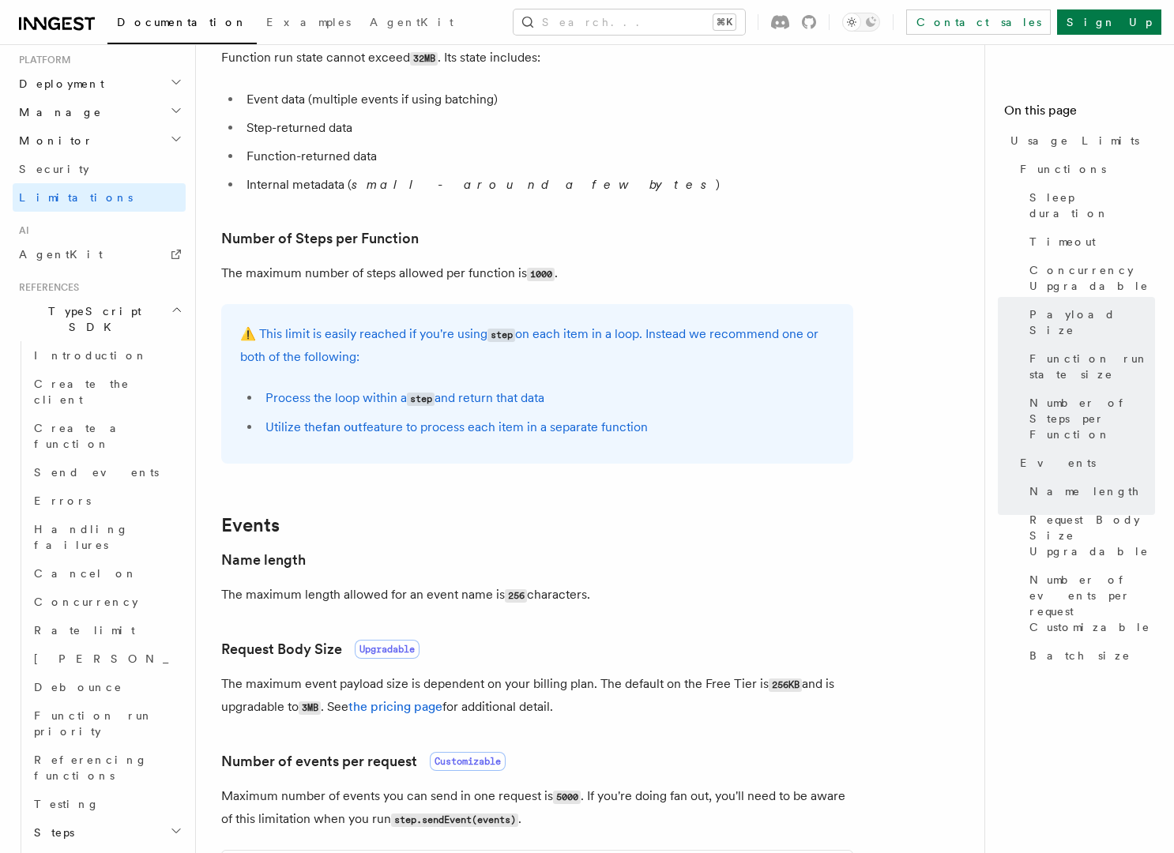
click at [128, 819] on h2 "Steps" at bounding box center [107, 833] width 158 height 28
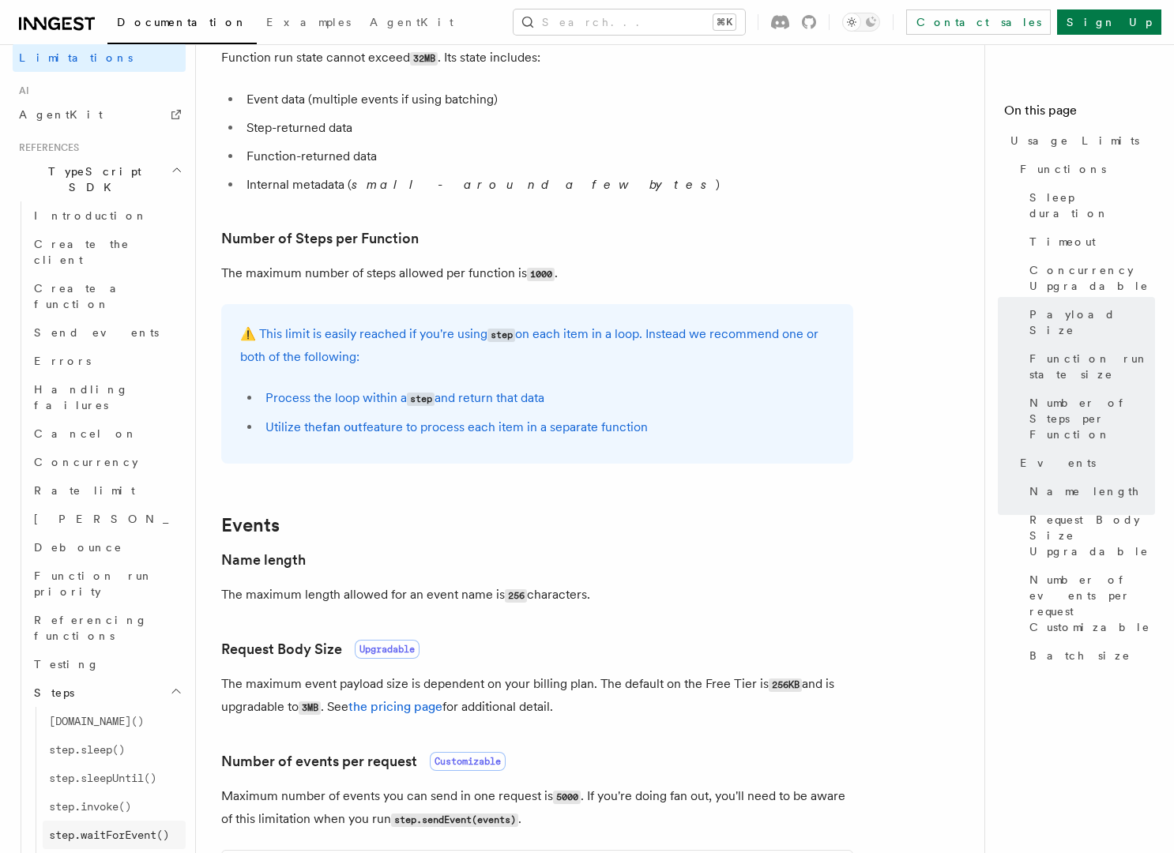
scroll to position [957, 0]
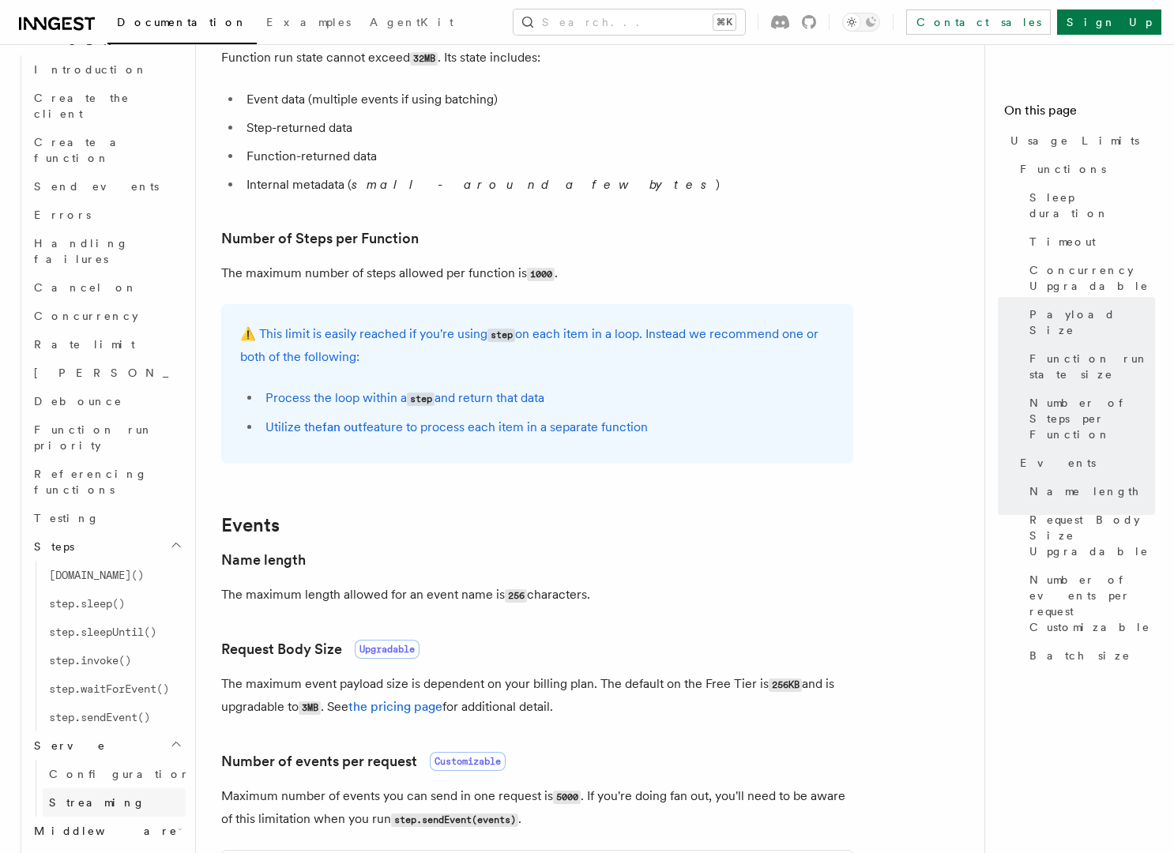
click at [88, 796] on span "Streaming" at bounding box center [97, 802] width 96 height 13
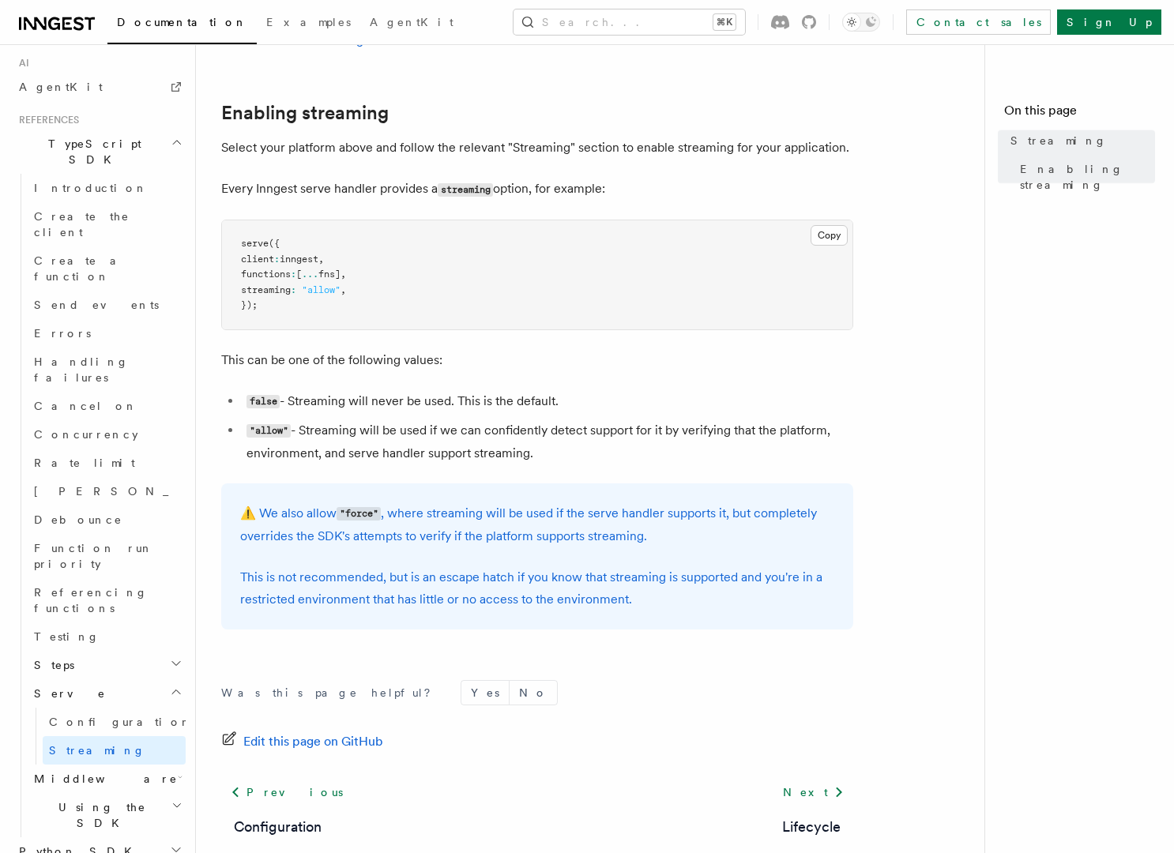
scroll to position [397, 0]
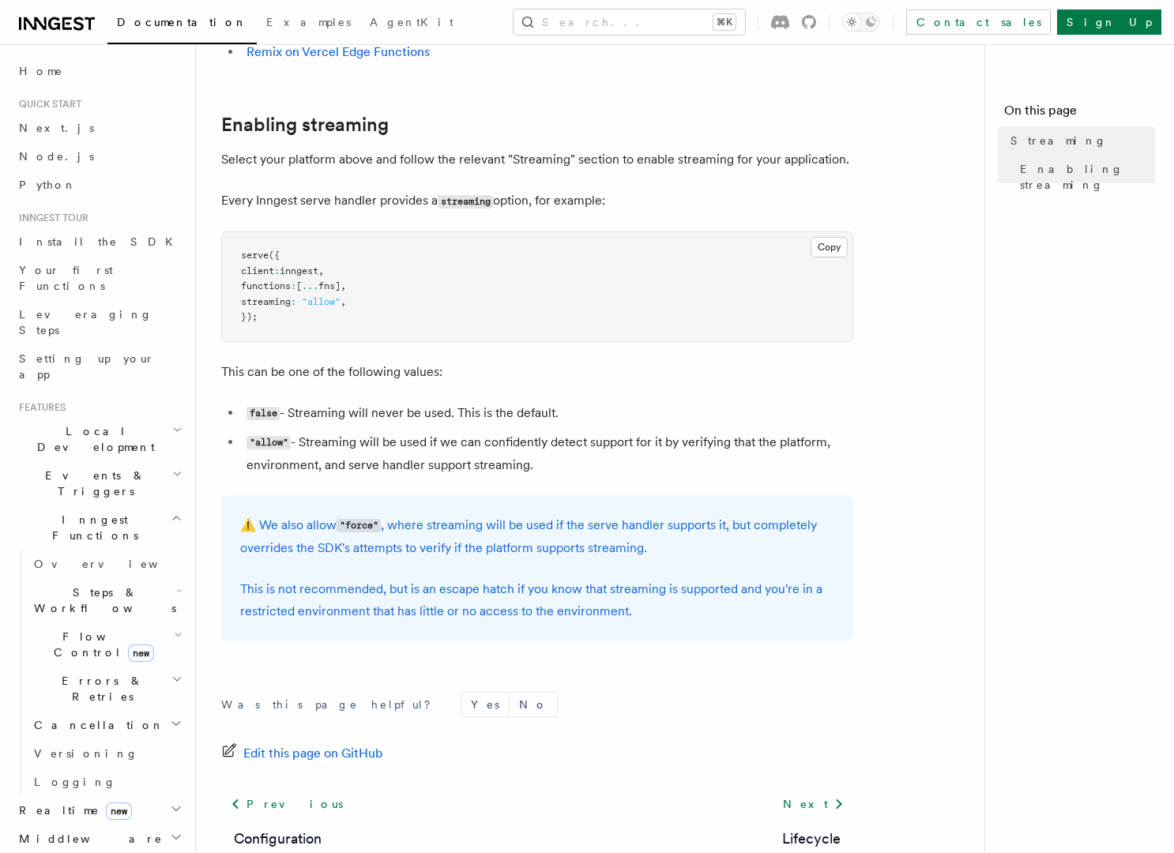
scroll to position [290, 0]
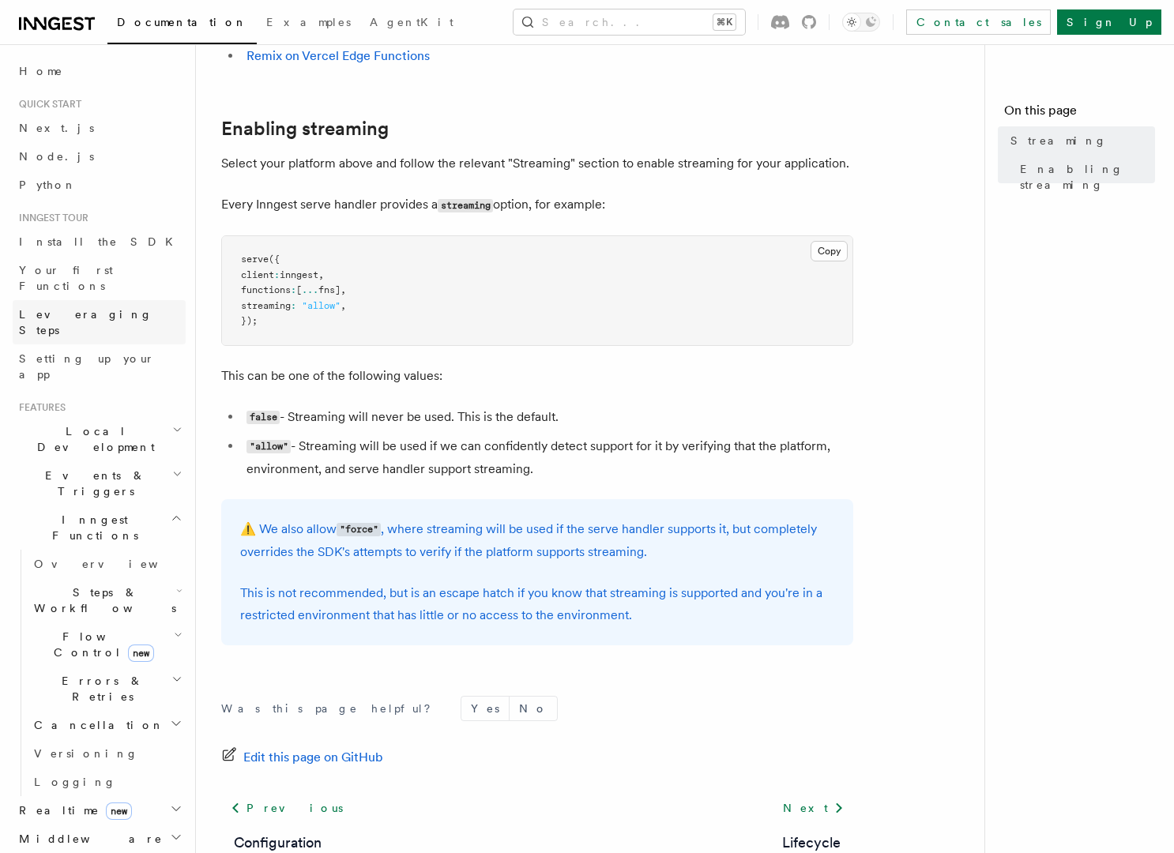
click at [83, 307] on link "Leveraging Steps" at bounding box center [99, 322] width 173 height 44
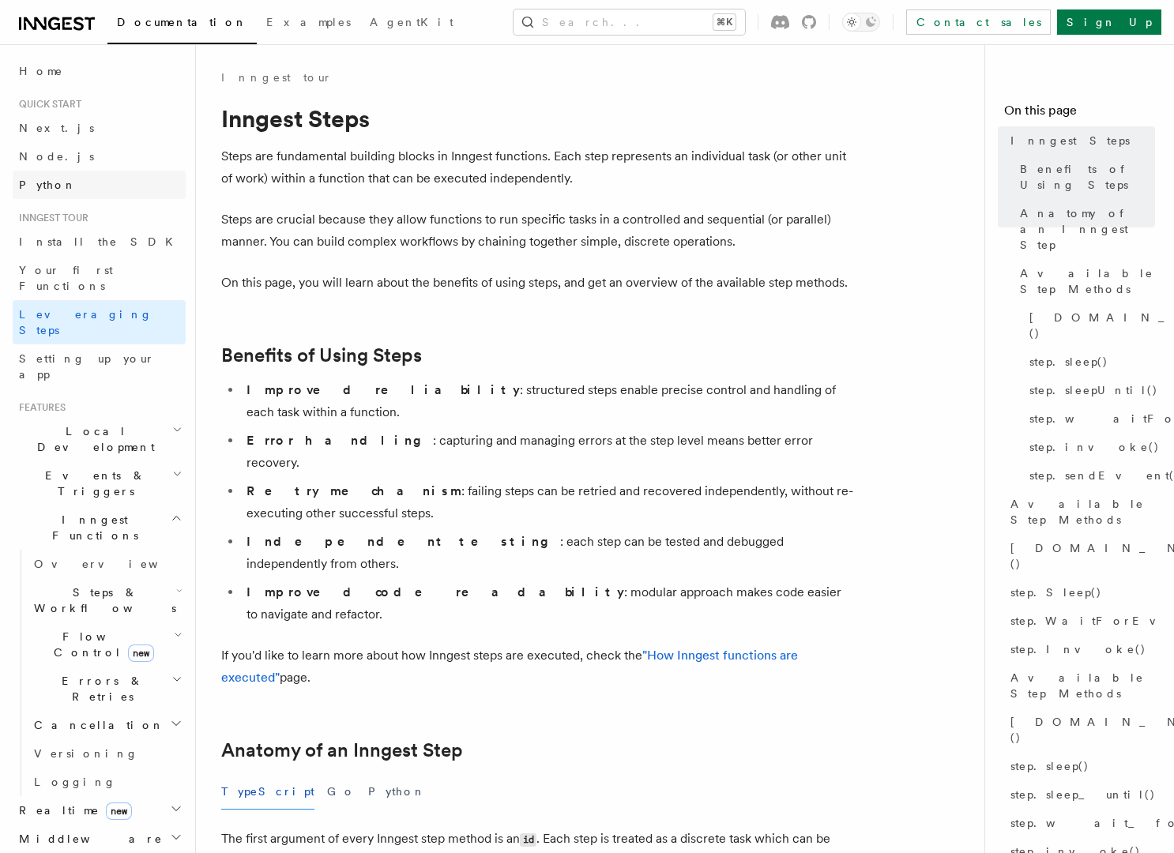
click at [43, 192] on span "Python" at bounding box center [48, 185] width 58 height 16
